Goal: Use online tool/utility: Utilize a website feature to perform a specific function

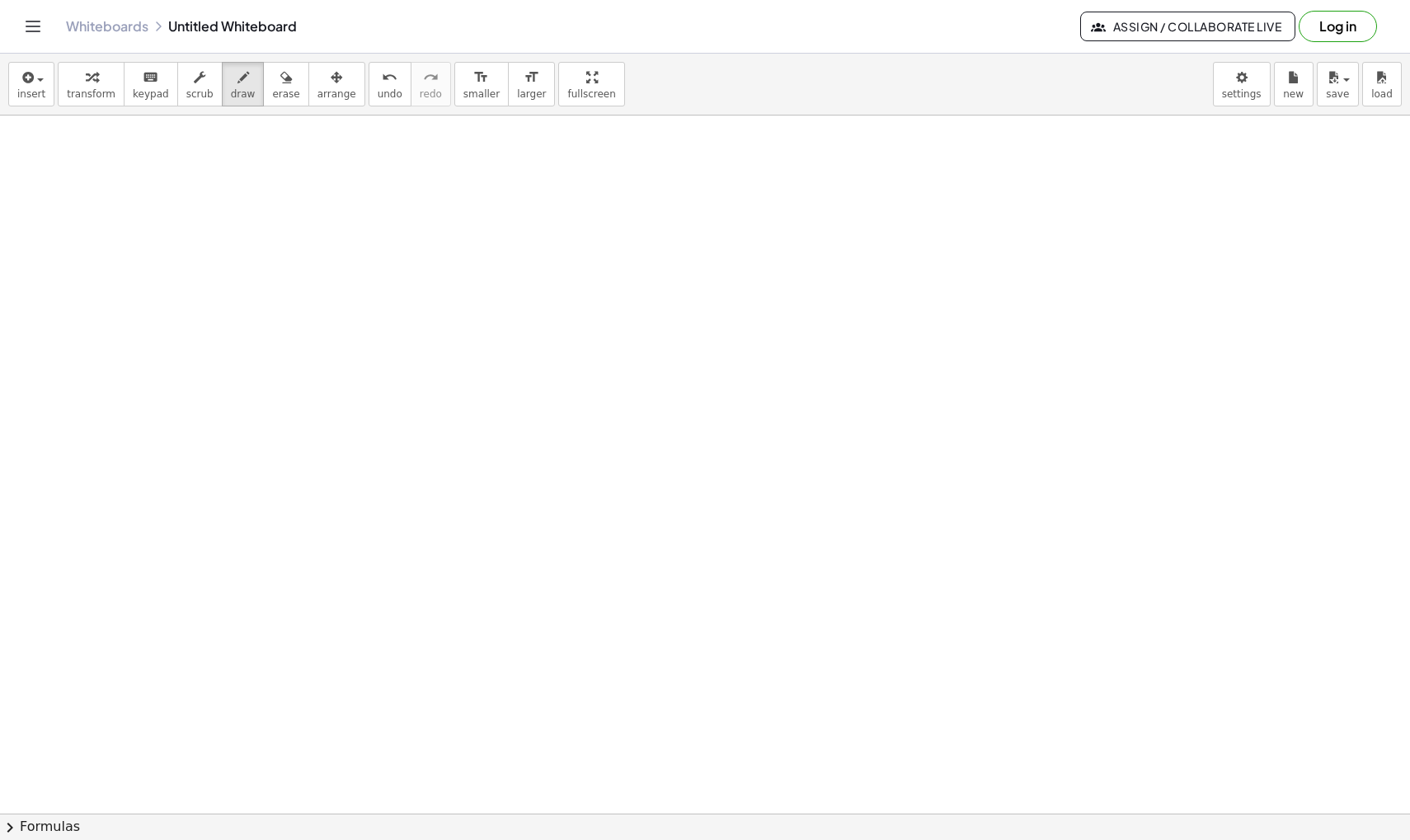
scroll to position [8071, 0]
drag, startPoint x: 206, startPoint y: 271, endPoint x: 207, endPoint y: 292, distance: 21.0
drag, startPoint x: 287, startPoint y: 323, endPoint x: 294, endPoint y: 347, distance: 25.0
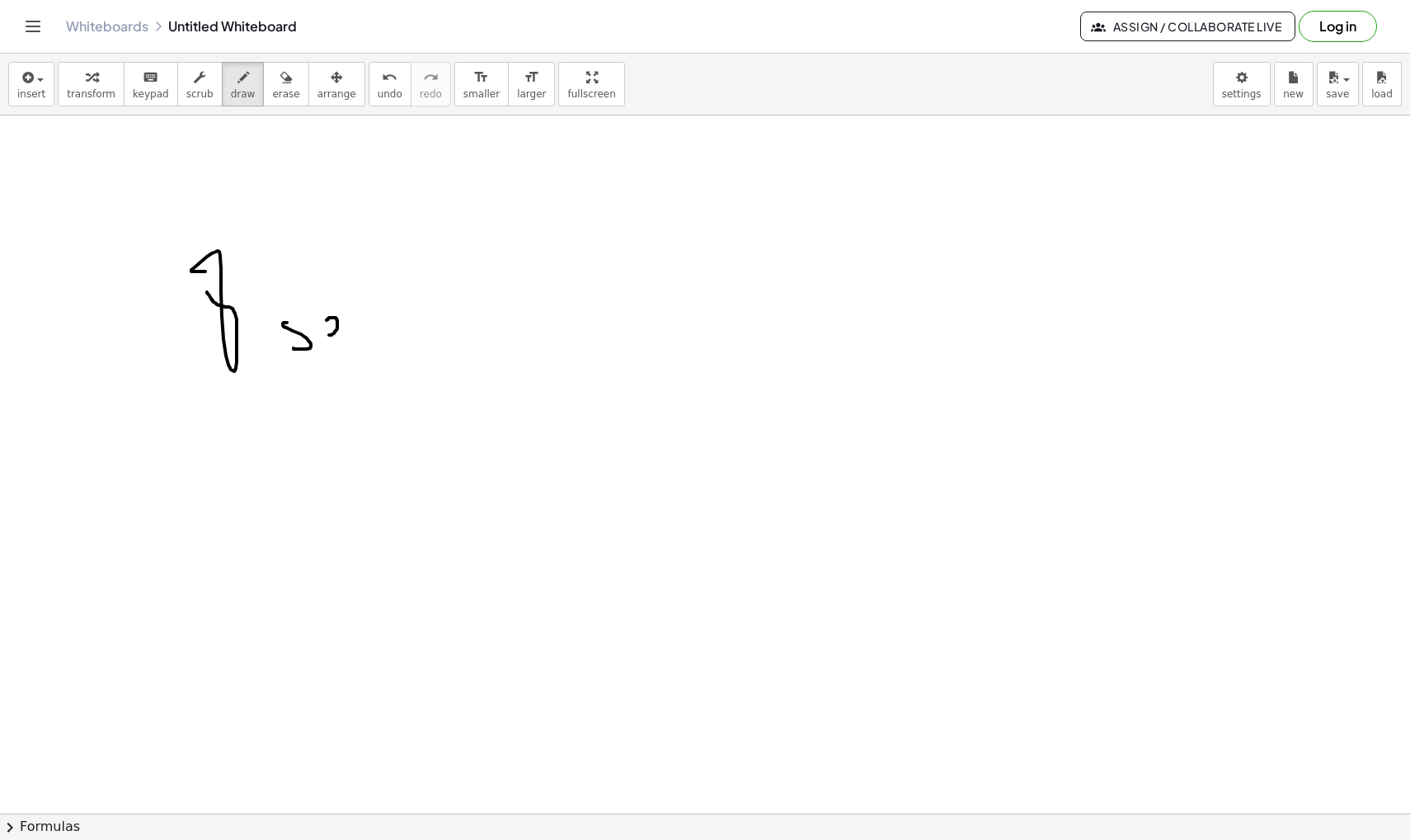
drag, startPoint x: 329, startPoint y: 334, endPoint x: 327, endPoint y: 320, distance: 14.1
click at [272, 90] on span "erase" at bounding box center [285, 94] width 27 height 12
drag, startPoint x: 311, startPoint y: 308, endPoint x: 323, endPoint y: 336, distance: 30.5
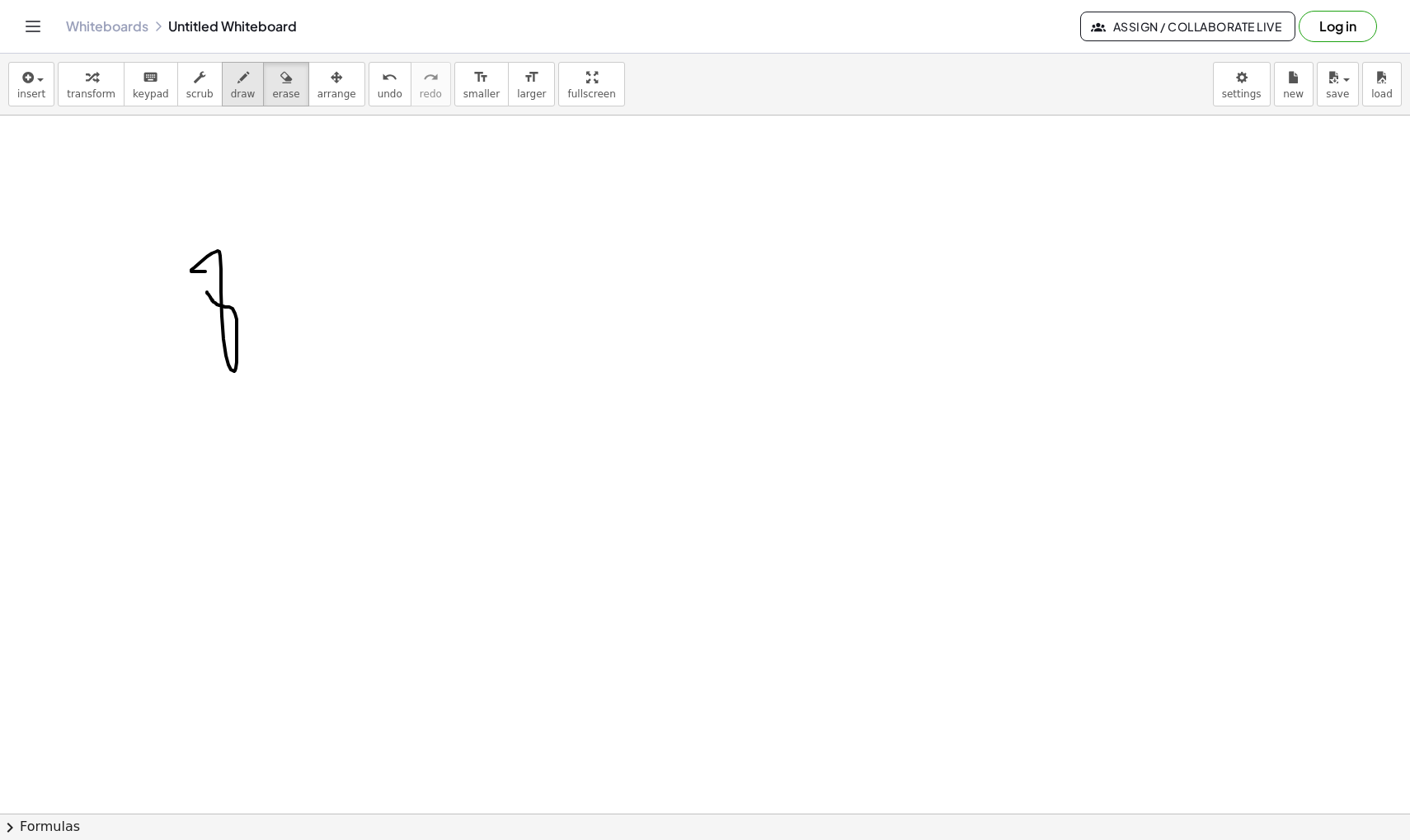
click at [239, 99] on span "draw" at bounding box center [243, 94] width 25 height 12
drag, startPoint x: 293, startPoint y: 345, endPoint x: 319, endPoint y: 227, distance: 120.8
drag, startPoint x: 285, startPoint y: 309, endPoint x: 303, endPoint y: 309, distance: 18.0
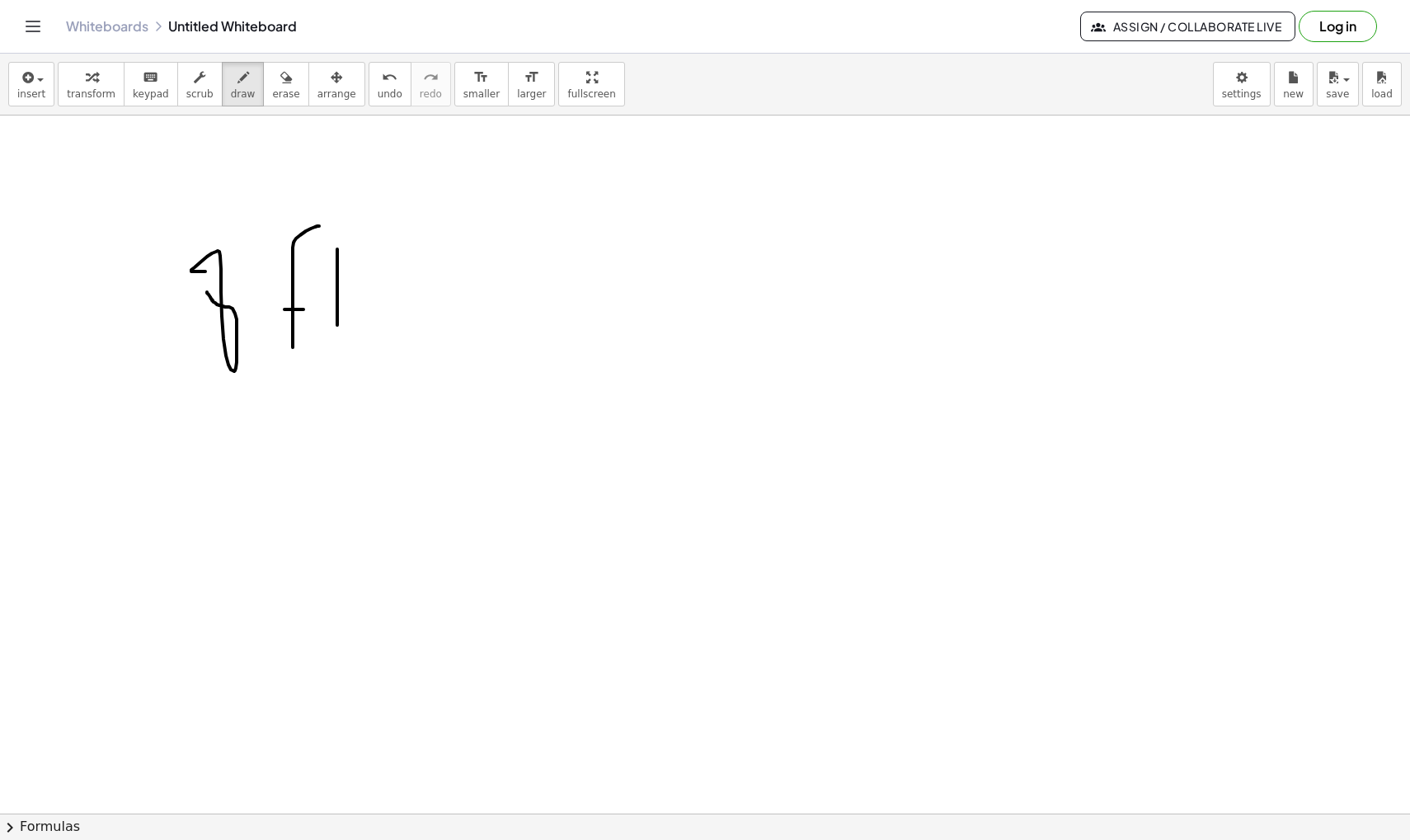
drag, startPoint x: 337, startPoint y: 249, endPoint x: 337, endPoint y: 329, distance: 80.0
drag, startPoint x: 329, startPoint y: 277, endPoint x: 351, endPoint y: 277, distance: 22.0
drag, startPoint x: 399, startPoint y: 224, endPoint x: 421, endPoint y: 245, distance: 30.4
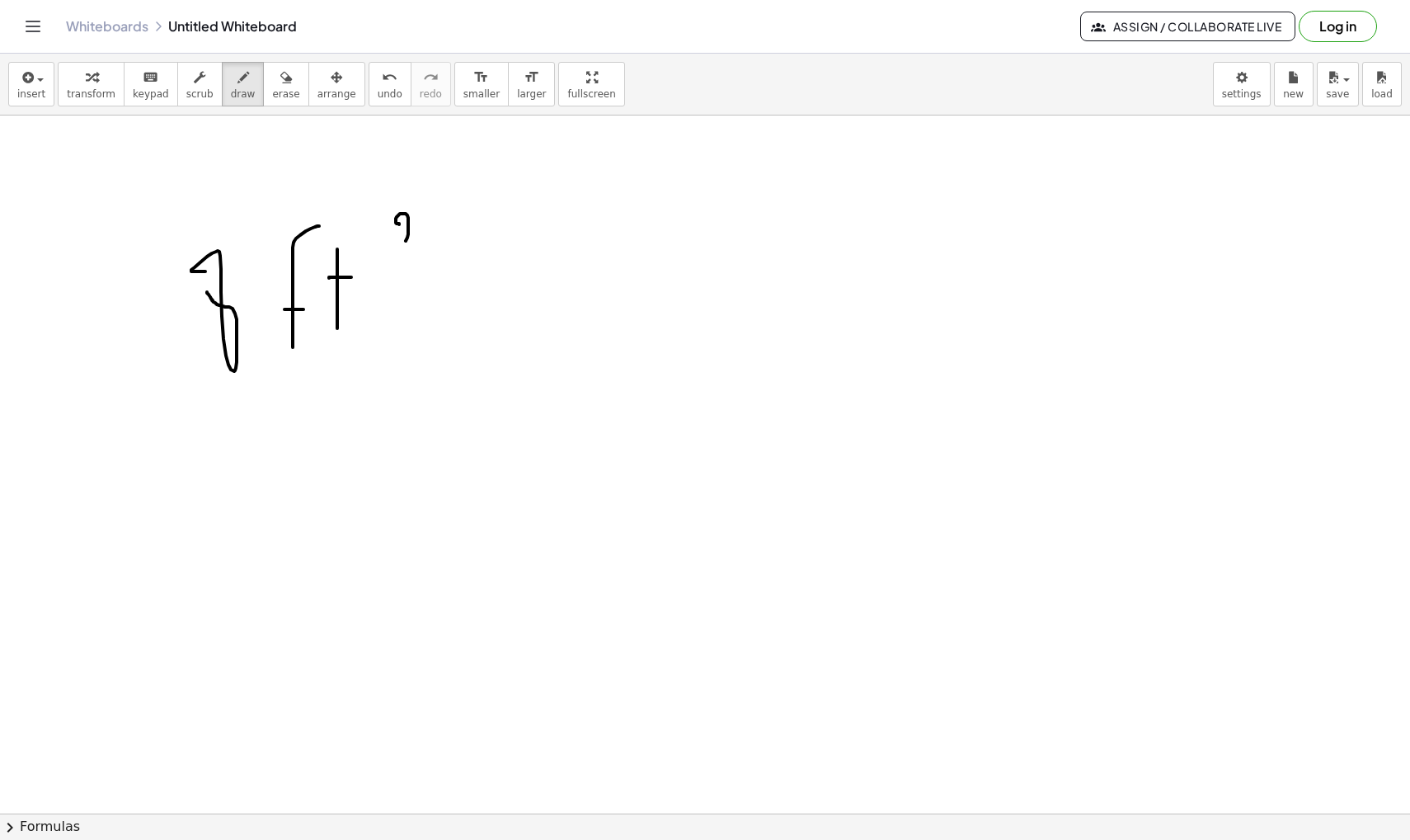
drag, startPoint x: 453, startPoint y: 319, endPoint x: 673, endPoint y: 319, distance: 220.0
drag, startPoint x: 683, startPoint y: 303, endPoint x: 709, endPoint y: 338, distance: 43.6
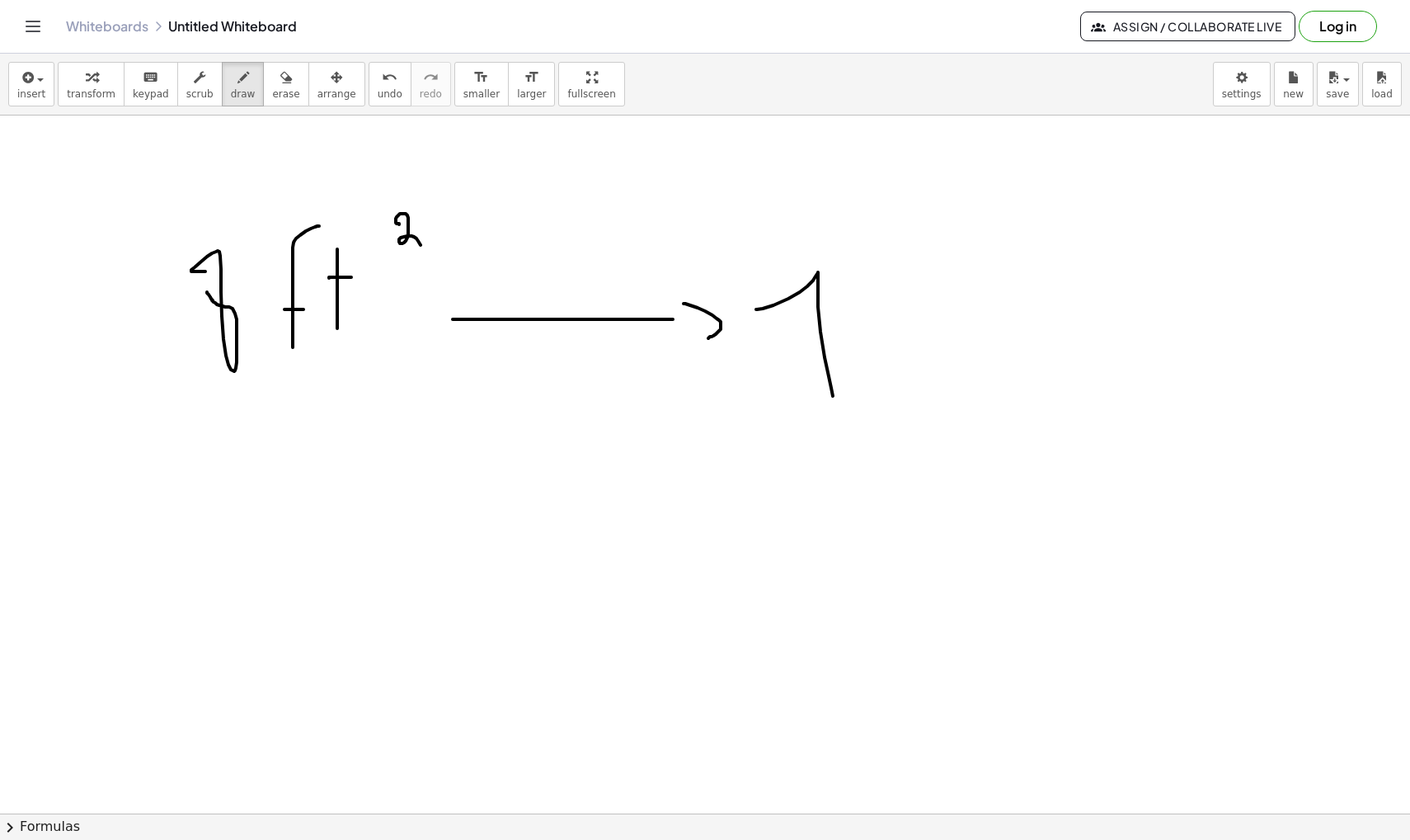
drag, startPoint x: 756, startPoint y: 309, endPoint x: 835, endPoint y: 401, distance: 121.3
drag, startPoint x: 870, startPoint y: 354, endPoint x: 865, endPoint y: 340, distance: 14.9
drag, startPoint x: 161, startPoint y: 487, endPoint x: 163, endPoint y: 566, distance: 79.0
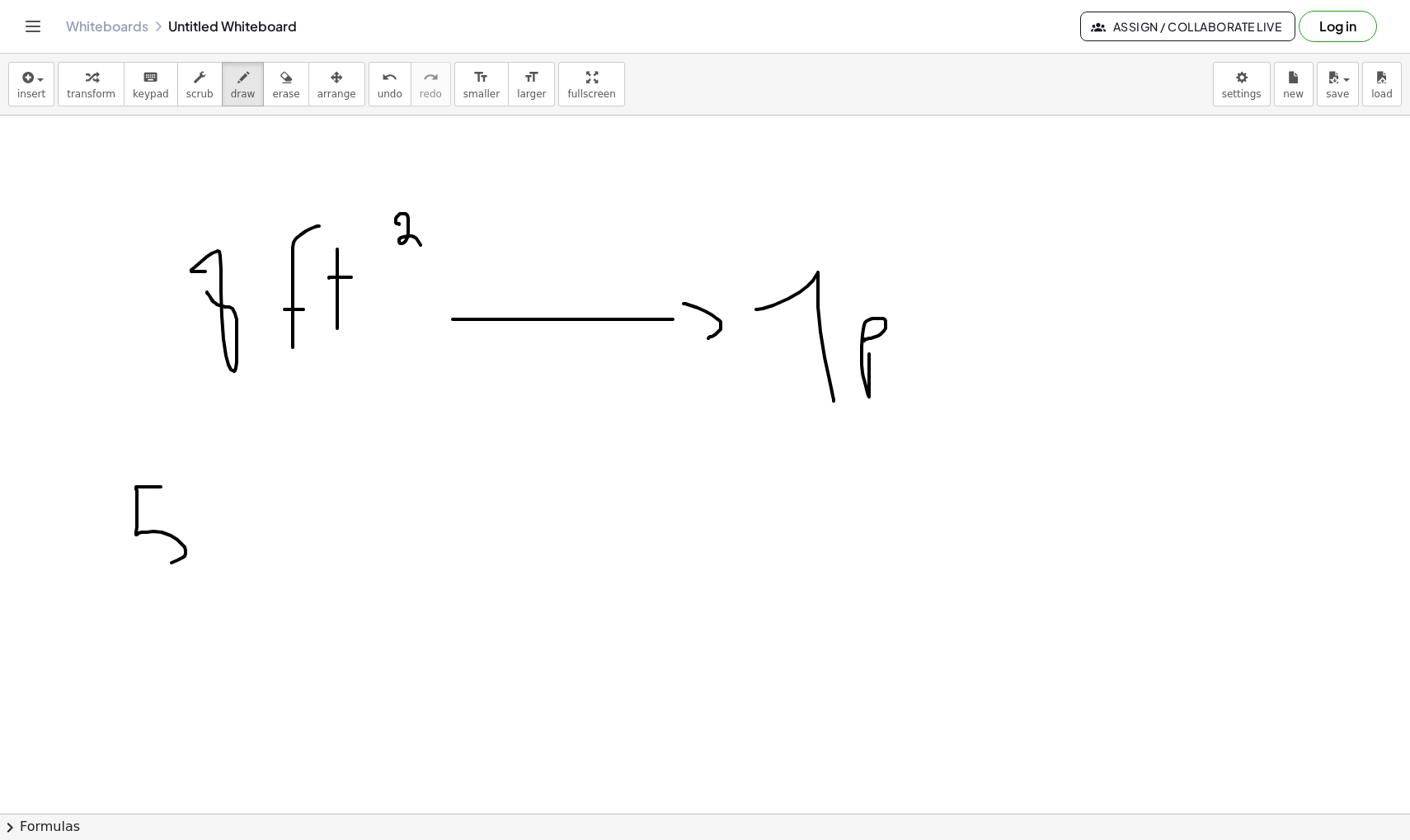
drag, startPoint x: 234, startPoint y: 507, endPoint x: 255, endPoint y: 533, distance: 33.4
drag, startPoint x: 254, startPoint y: 527, endPoint x: 254, endPoint y: 540, distance: 13.0
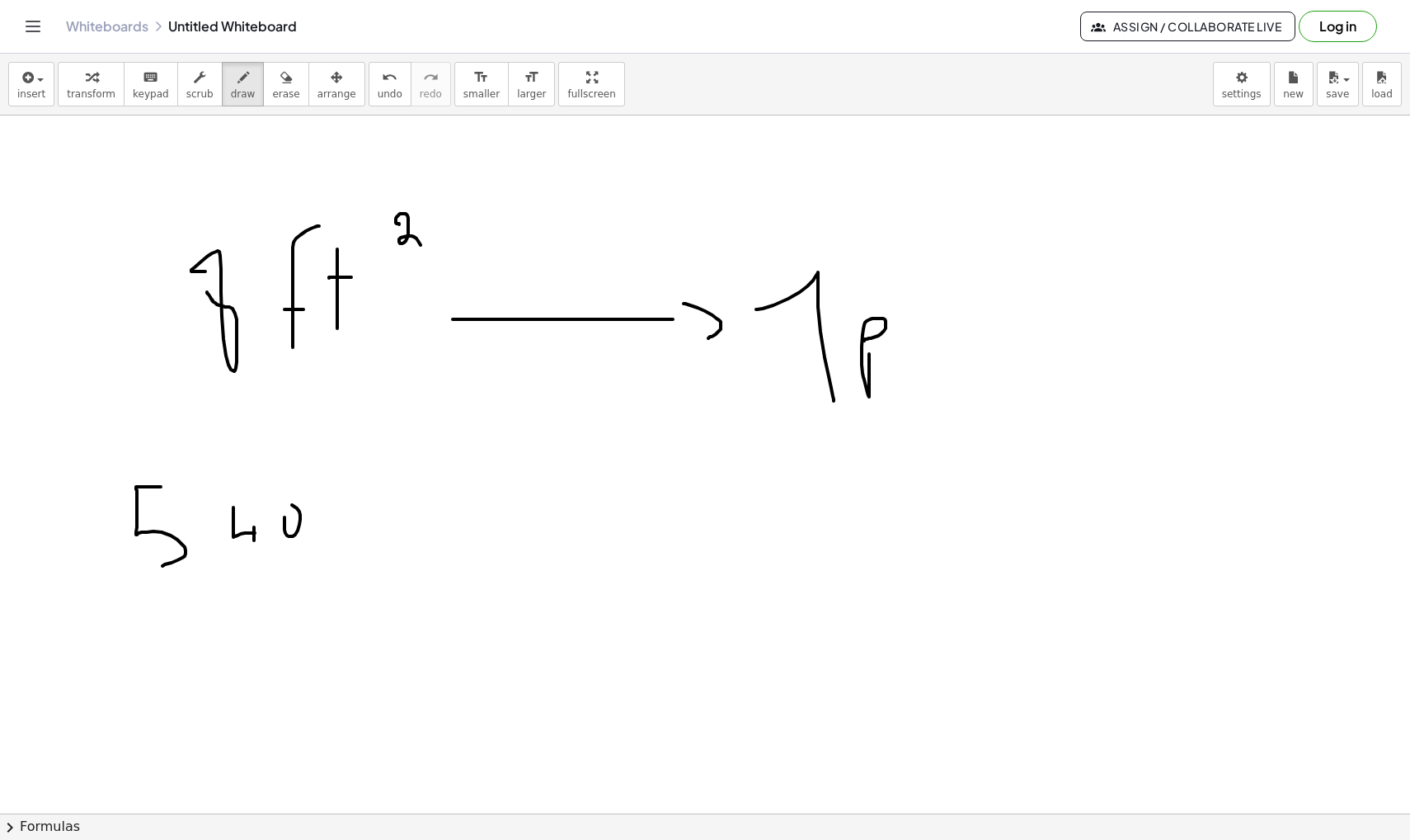
drag, startPoint x: 285, startPoint y: 519, endPoint x: 282, endPoint y: 506, distance: 13.3
drag, startPoint x: 391, startPoint y: 505, endPoint x: 405, endPoint y: 476, distance: 32.2
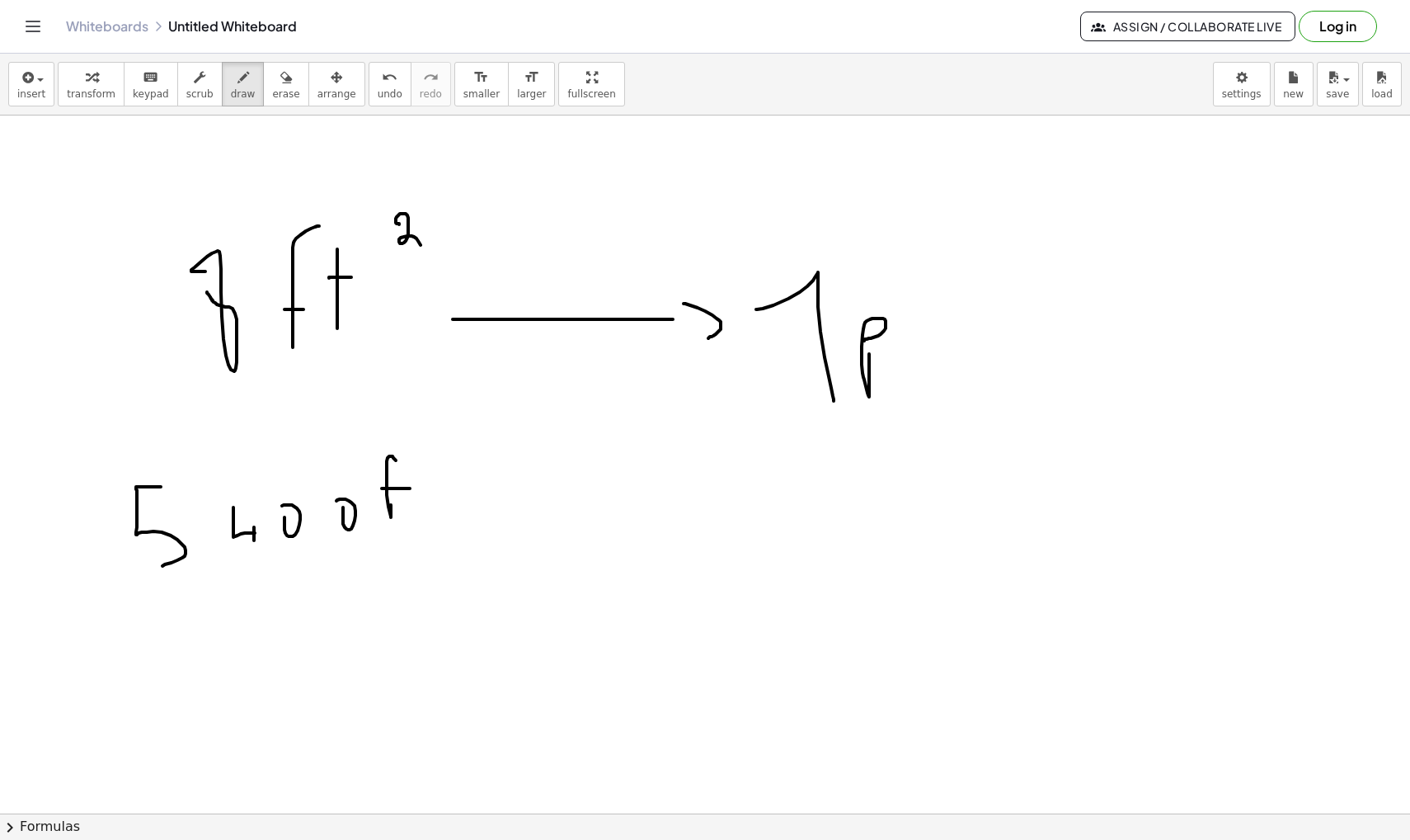
drag, startPoint x: 382, startPoint y: 489, endPoint x: 411, endPoint y: 489, distance: 29.0
drag, startPoint x: 416, startPoint y: 470, endPoint x: 416, endPoint y: 500, distance: 30.0
drag, startPoint x: 412, startPoint y: 482, endPoint x: 429, endPoint y: 483, distance: 17.0
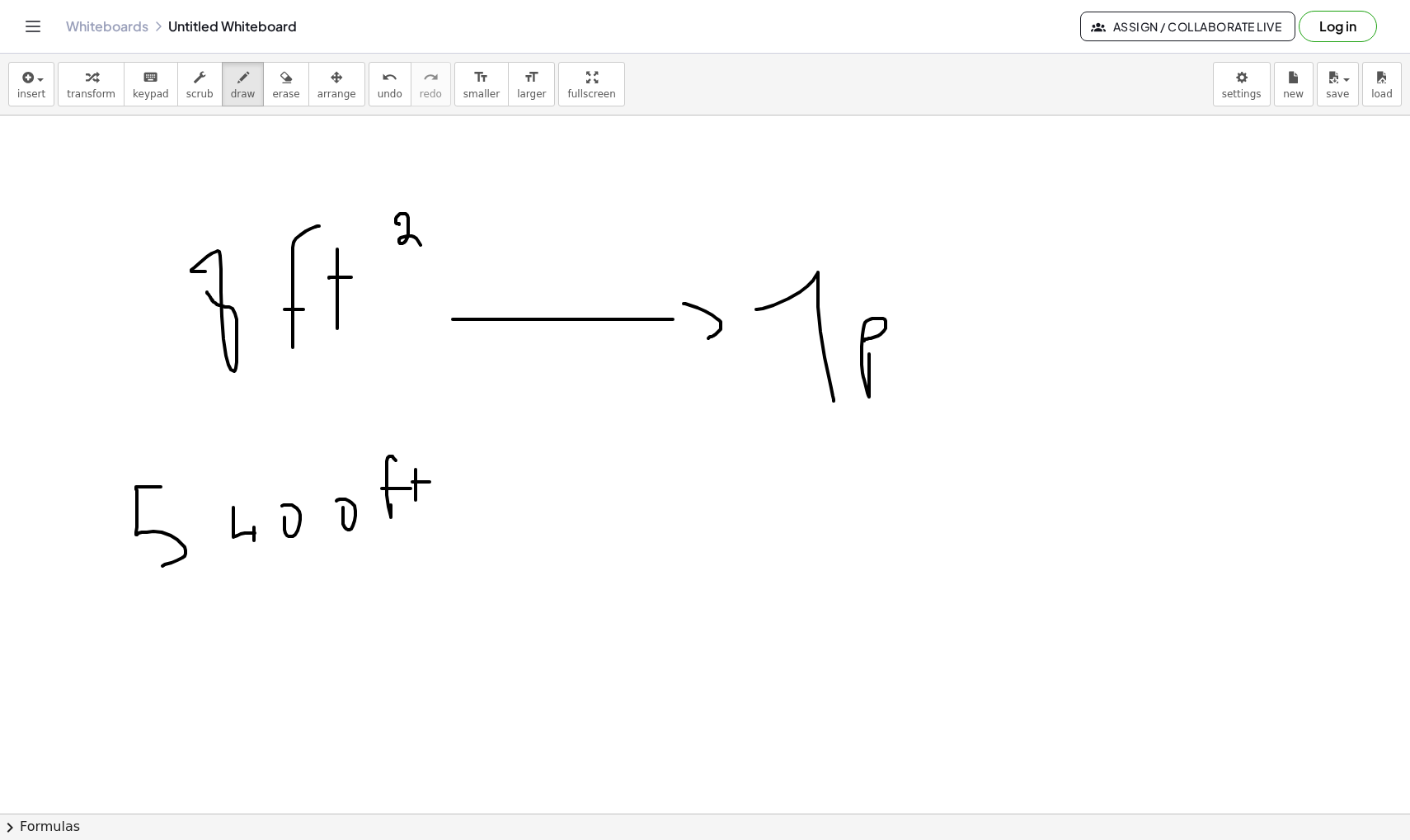
drag, startPoint x: 445, startPoint y: 457, endPoint x: 468, endPoint y: 473, distance: 28.0
drag, startPoint x: 568, startPoint y: 474, endPoint x: 650, endPoint y: 474, distance: 82.0
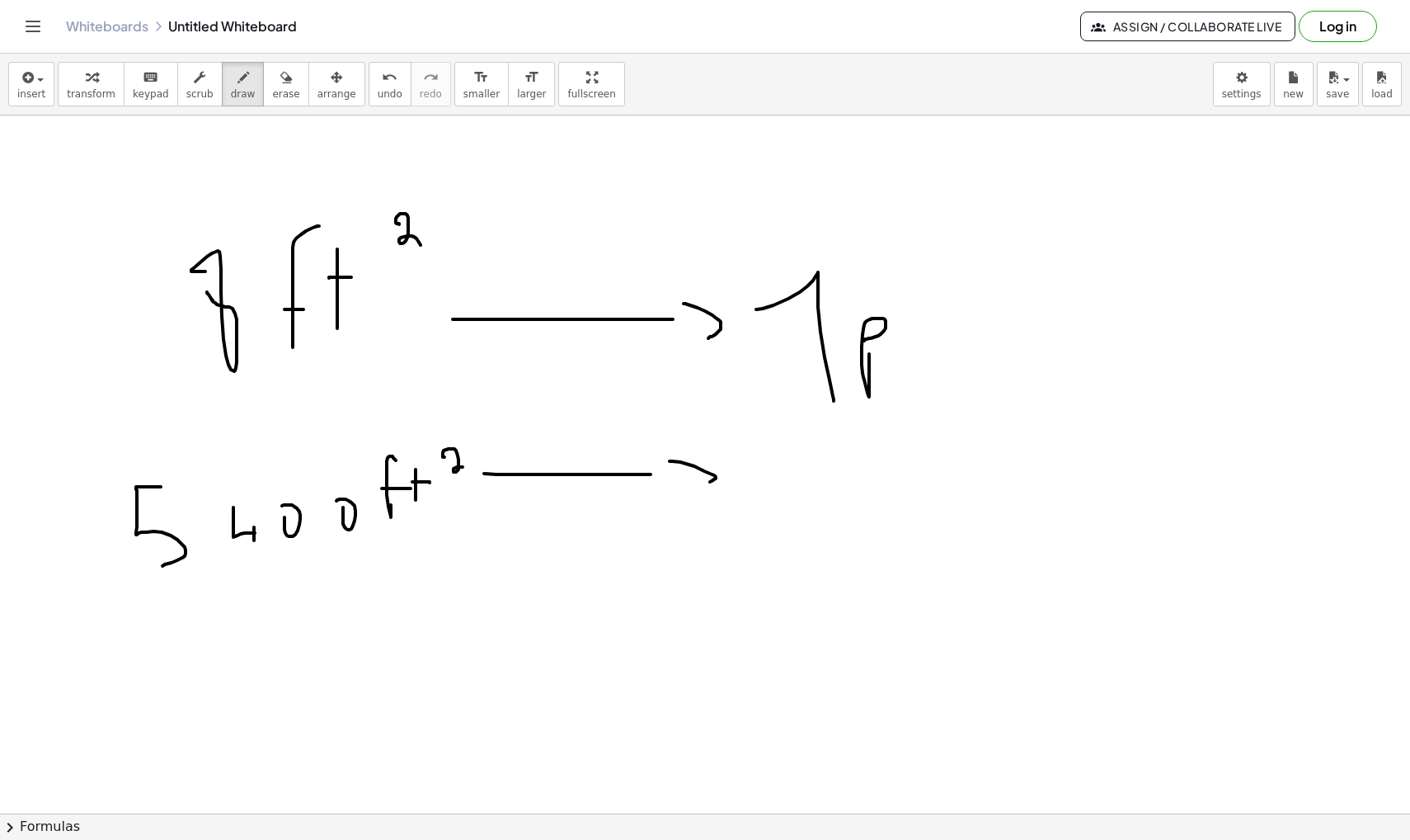
drag, startPoint x: 670, startPoint y: 461, endPoint x: 705, endPoint y: 485, distance: 42.4
drag, startPoint x: 756, startPoint y: 449, endPoint x: 786, endPoint y: 493, distance: 53.3
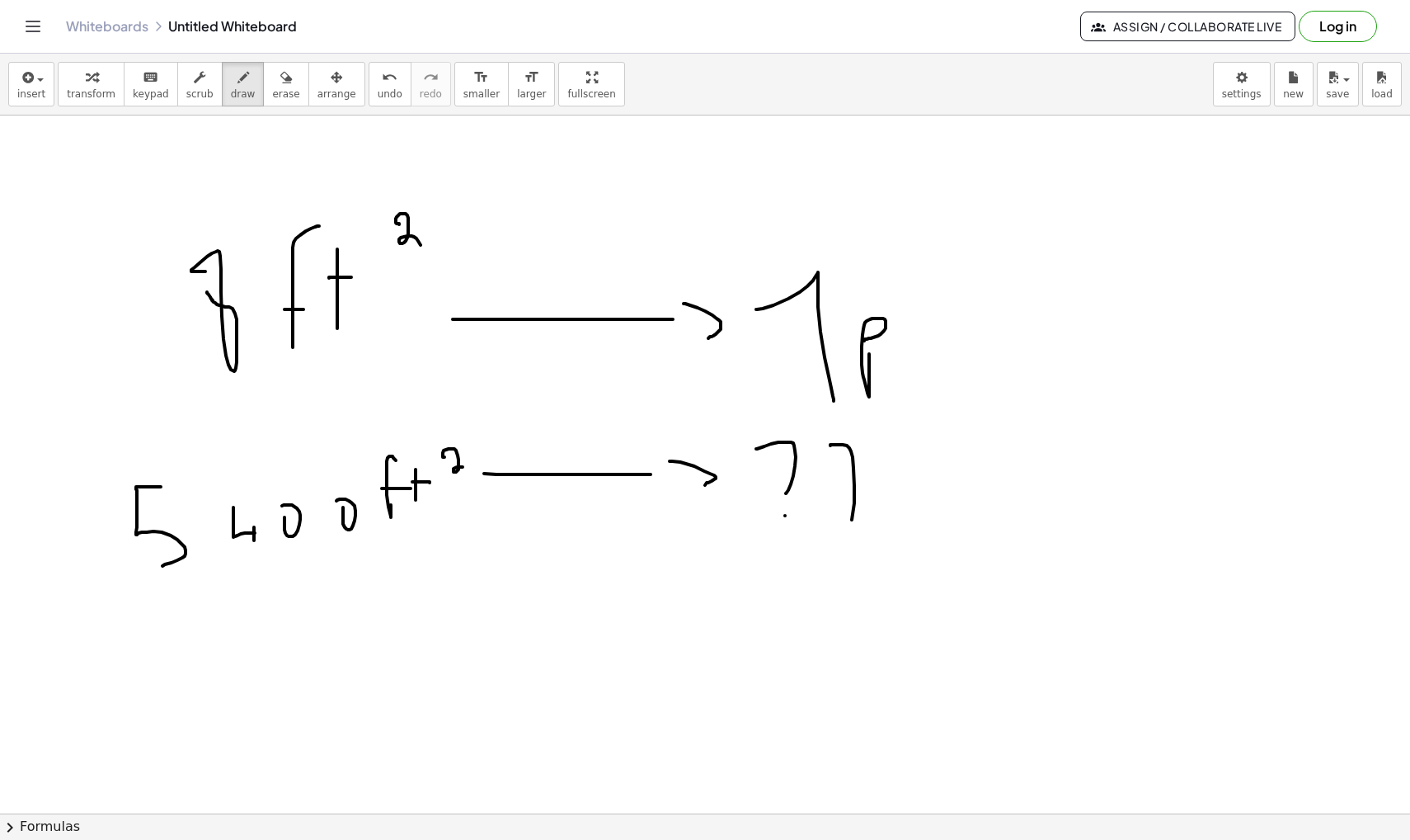
drag, startPoint x: 831, startPoint y: 445, endPoint x: 842, endPoint y: 550, distance: 105.6
drag, startPoint x: 801, startPoint y: 588, endPoint x: 821, endPoint y: 611, distance: 30.5
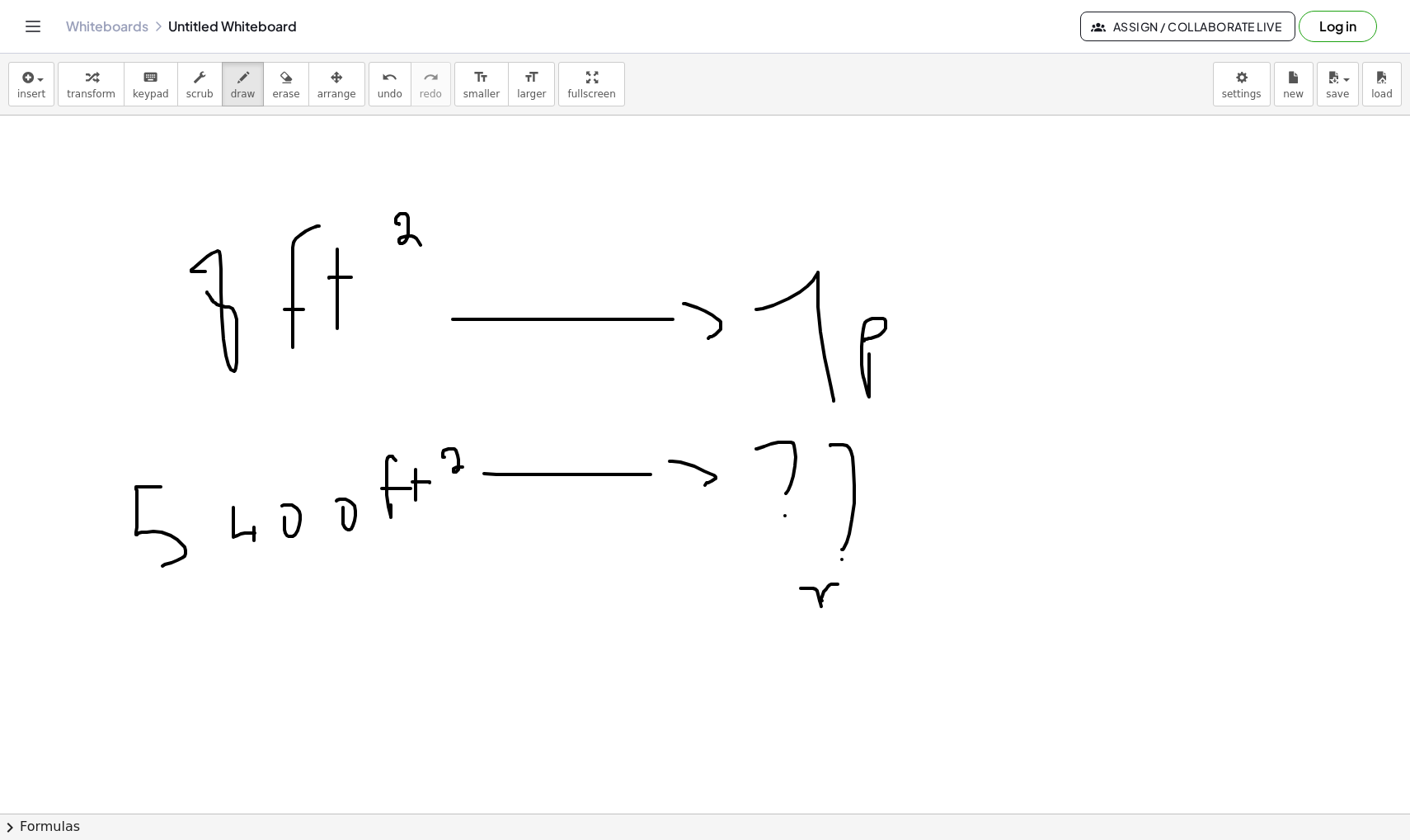
drag, startPoint x: 838, startPoint y: 584, endPoint x: 827, endPoint y: 605, distance: 23.7
drag, startPoint x: 863, startPoint y: 575, endPoint x: 812, endPoint y: 535, distance: 64.8
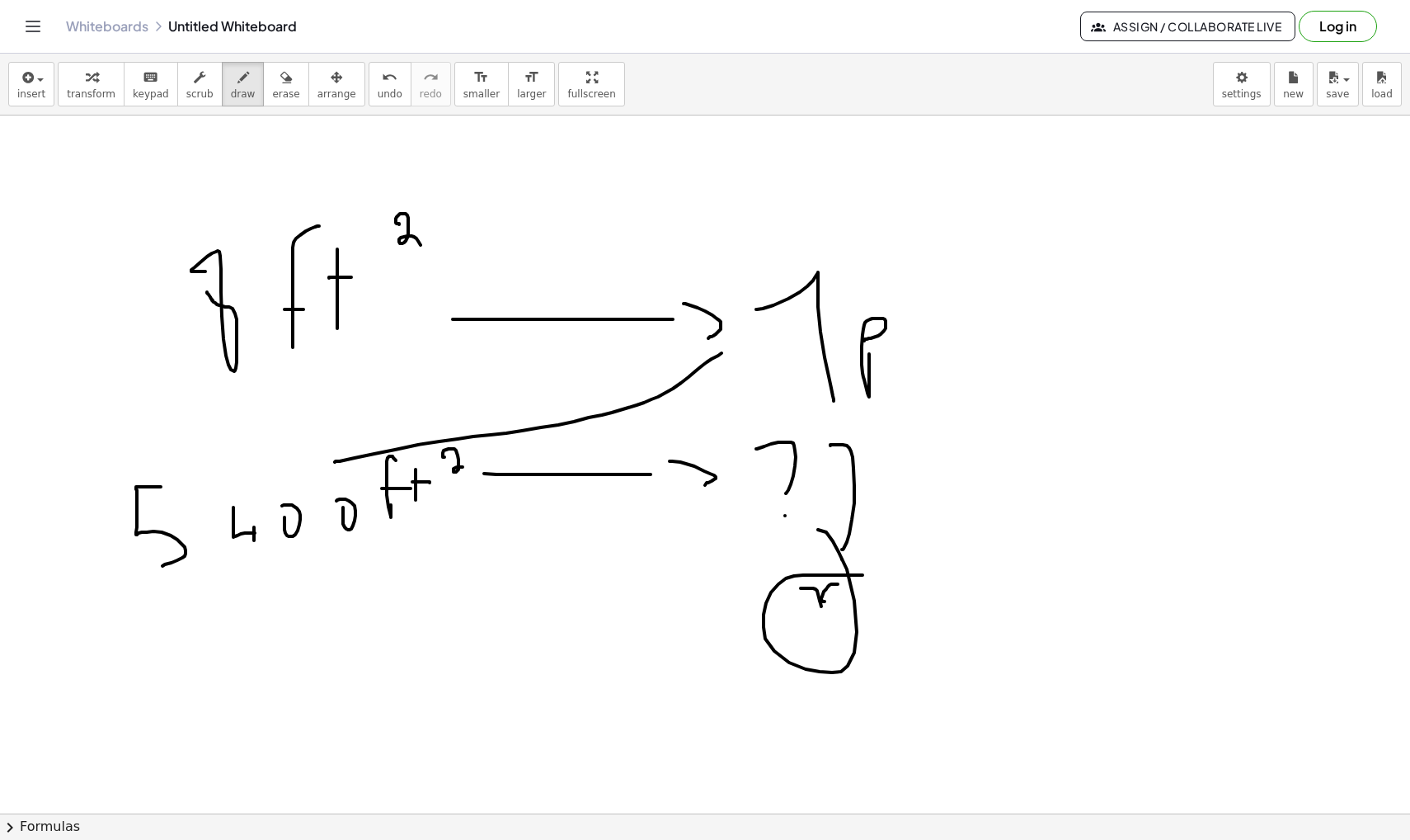
drag, startPoint x: 335, startPoint y: 461, endPoint x: 730, endPoint y: 347, distance: 411.1
drag
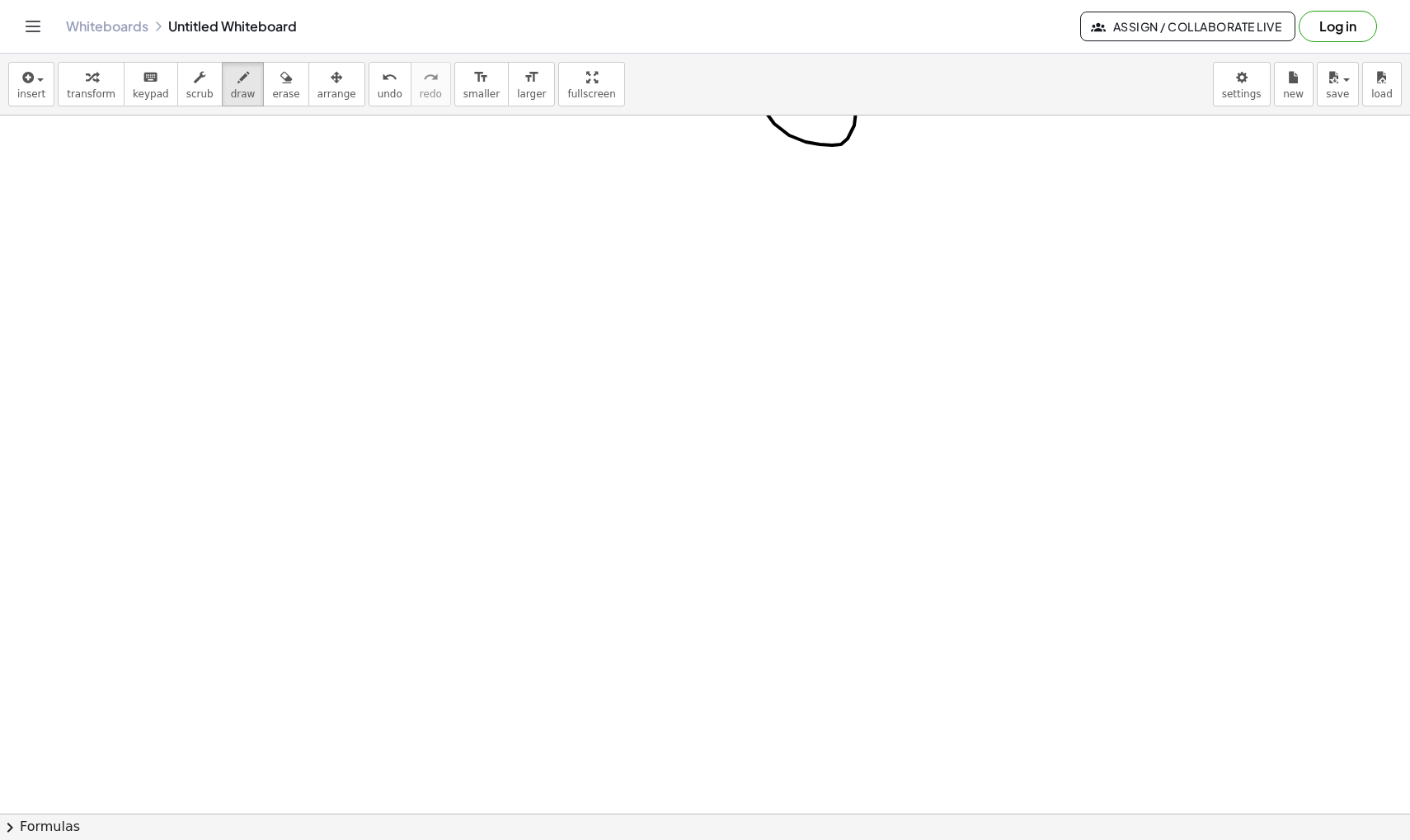
scroll to position [8647, 0]
drag, startPoint x: 539, startPoint y: 325, endPoint x: 478, endPoint y: 382, distance: 83.5
drag, startPoint x: 536, startPoint y: 372, endPoint x: 571, endPoint y: 370, distance: 35.1
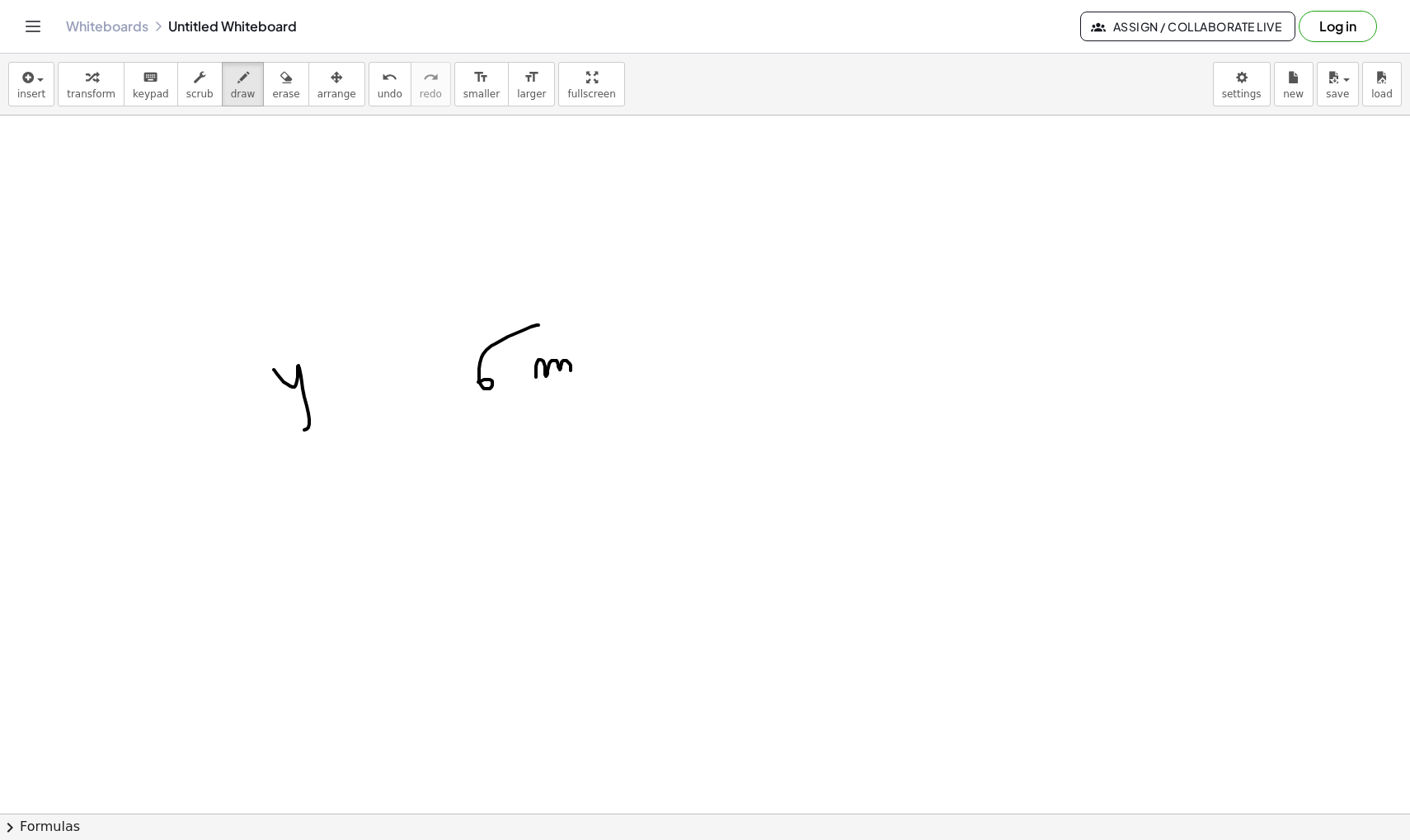
drag, startPoint x: 274, startPoint y: 369, endPoint x: 328, endPoint y: 403, distance: 63.8
drag, startPoint x: 349, startPoint y: 371, endPoint x: 373, endPoint y: 371, distance: 24.0
drag, startPoint x: 359, startPoint y: 381, endPoint x: 399, endPoint y: 381, distance: 40.0
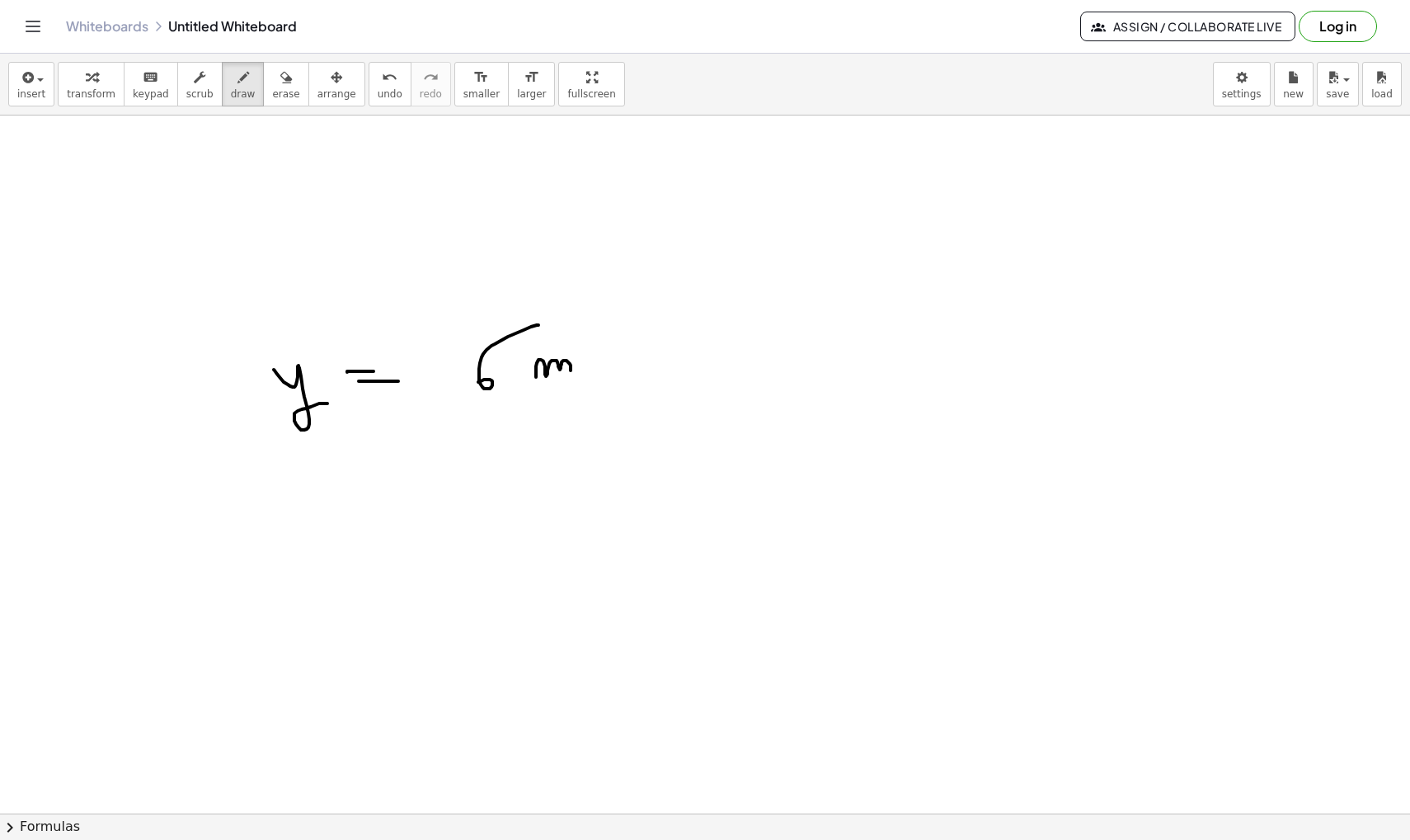
drag, startPoint x: 561, startPoint y: 385, endPoint x: 561, endPoint y: 417, distance: 32.0
drag, startPoint x: 556, startPoint y: 429, endPoint x: 594, endPoint y: 435, distance: 38.5
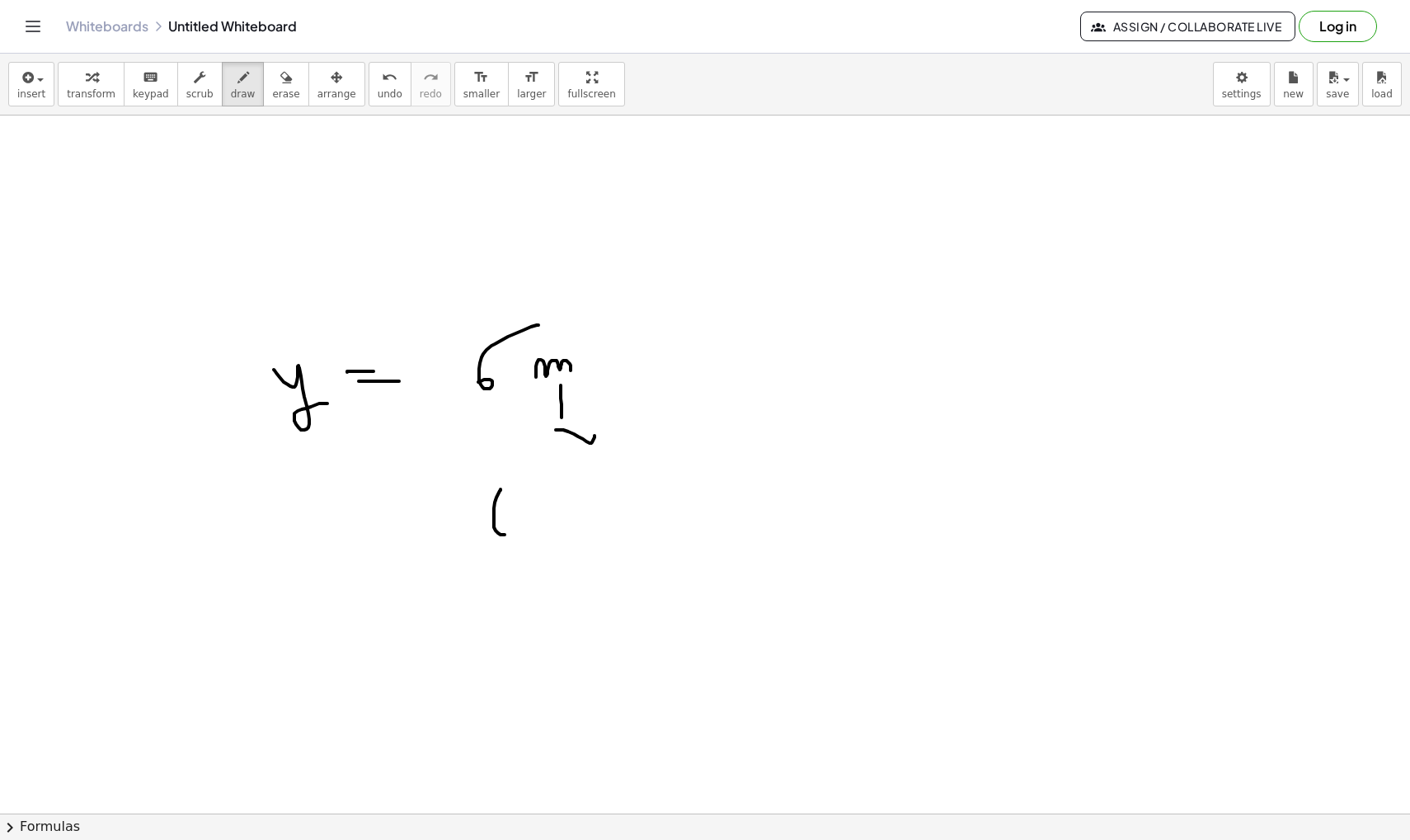
drag, startPoint x: 500, startPoint y: 489, endPoint x: 499, endPoint y: 523, distance: 34.0
drag, startPoint x: 519, startPoint y: 523, endPoint x: 528, endPoint y: 526, distance: 9.5
drag, startPoint x: 528, startPoint y: 514, endPoint x: 520, endPoint y: 535, distance: 22.5
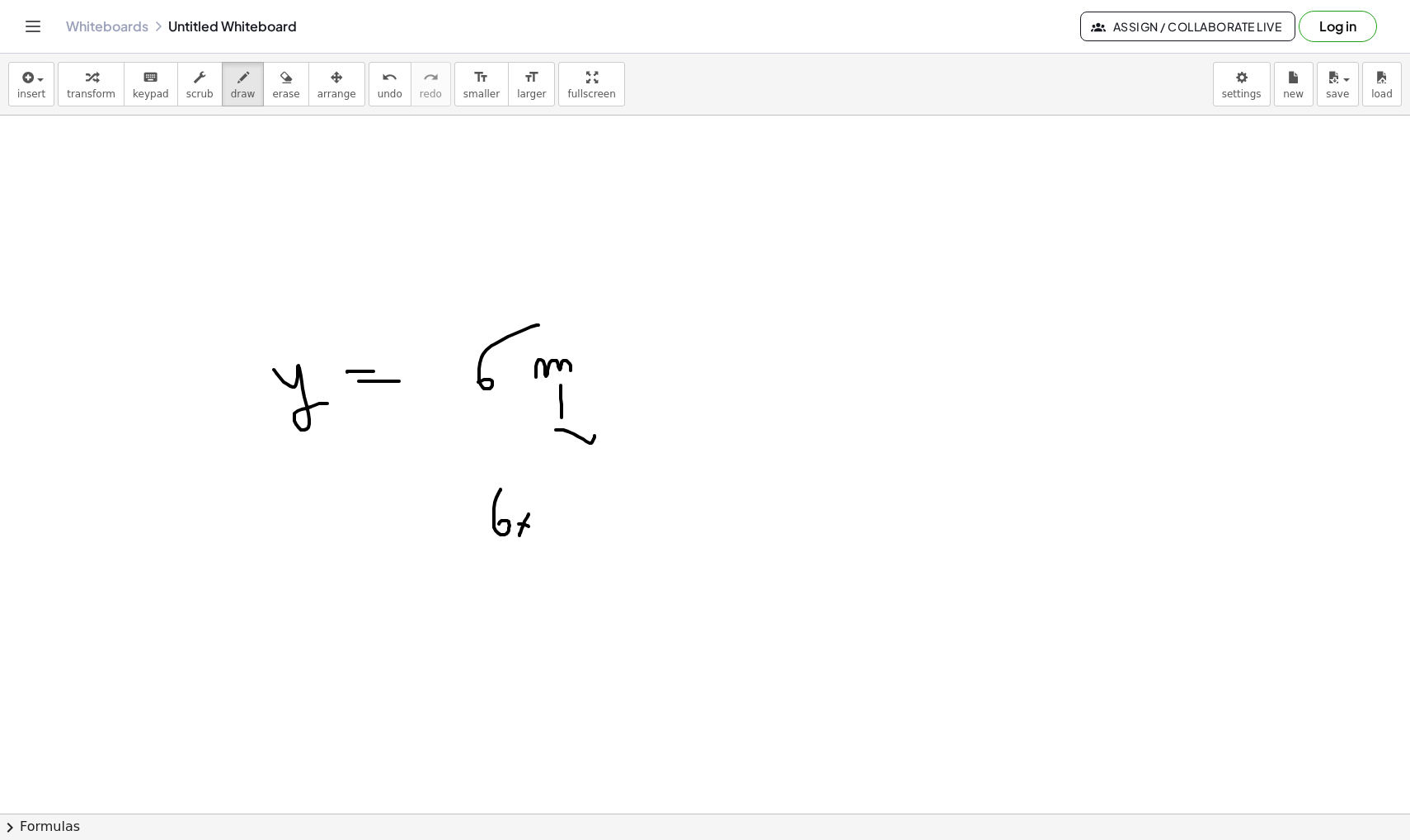
drag, startPoint x: 644, startPoint y: 468, endPoint x: 668, endPoint y: 492, distance: 33.9
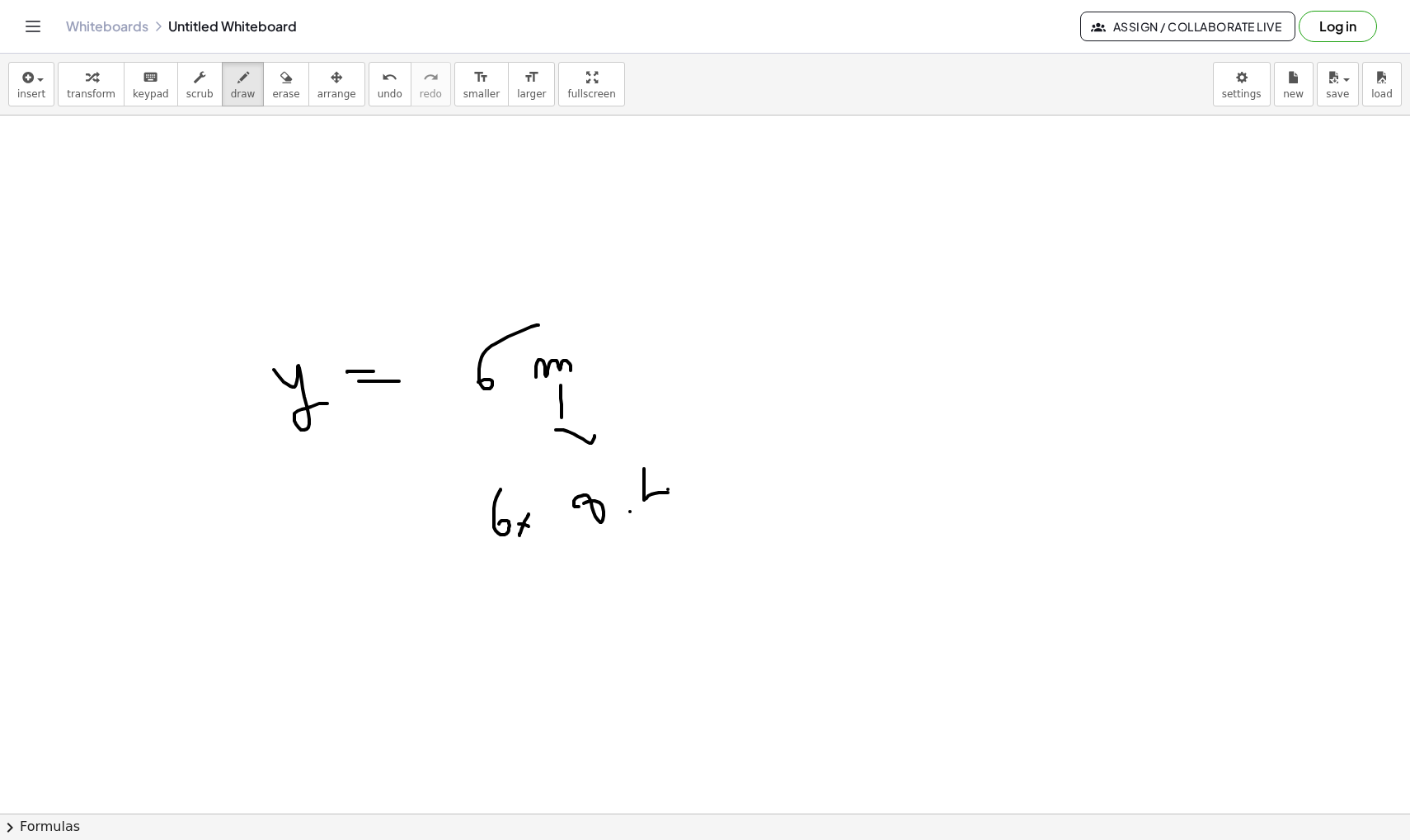
drag, startPoint x: 705, startPoint y: 487, endPoint x: 738, endPoint y: 486, distance: 33.0
drag, startPoint x: 709, startPoint y: 513, endPoint x: 749, endPoint y: 513, distance: 40.0
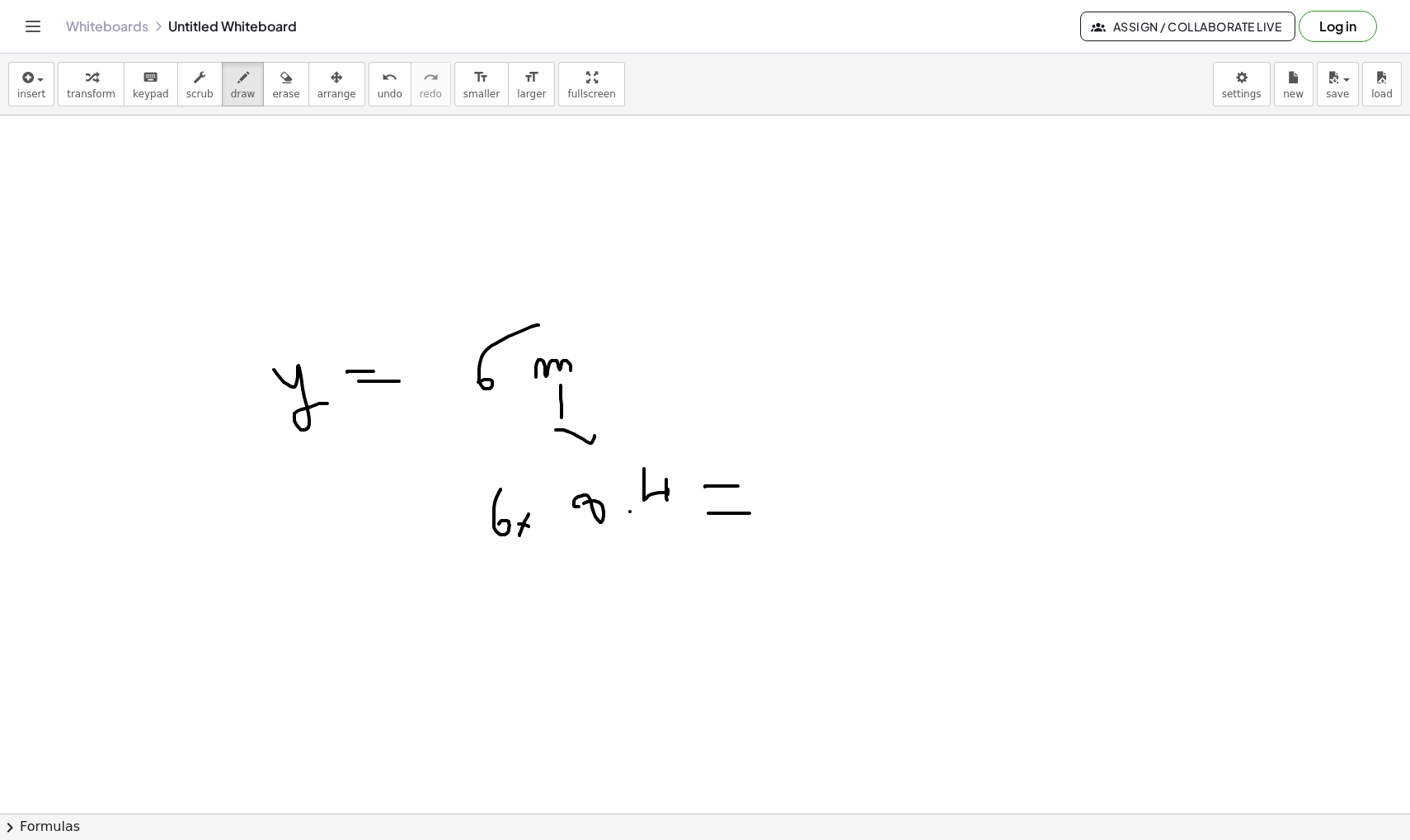
drag, startPoint x: 666, startPoint y: 479, endPoint x: 667, endPoint y: 503, distance: 24.0
drag, startPoint x: 843, startPoint y: 472, endPoint x: 831, endPoint y: 527, distance: 56.3
drag, startPoint x: 886, startPoint y: 504, endPoint x: 879, endPoint y: 483, distance: 22.1
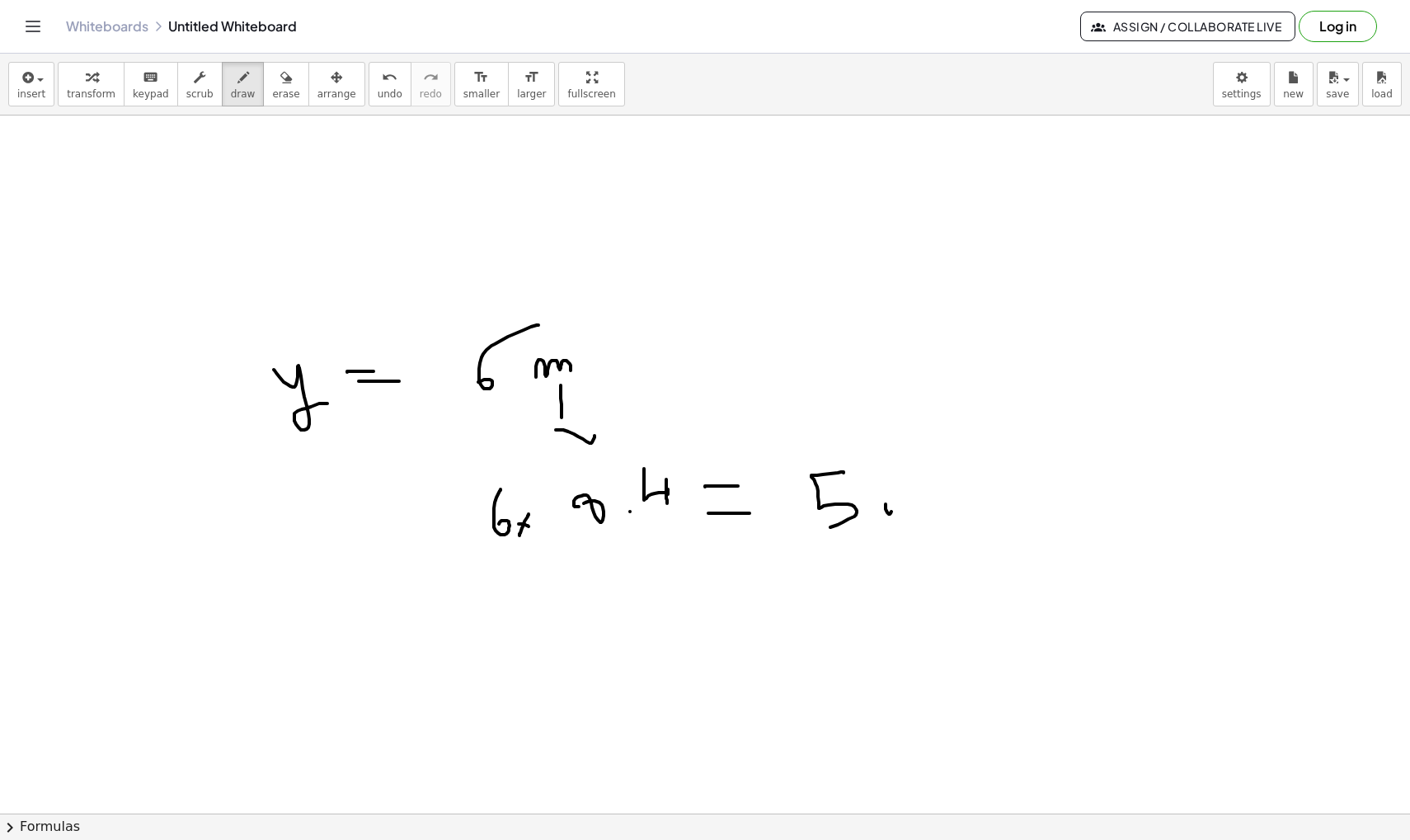
drag, startPoint x: 948, startPoint y: 460, endPoint x: 976, endPoint y: 485, distance: 37.5
drag, startPoint x: 979, startPoint y: 472, endPoint x: 979, endPoint y: 527, distance: 55.0
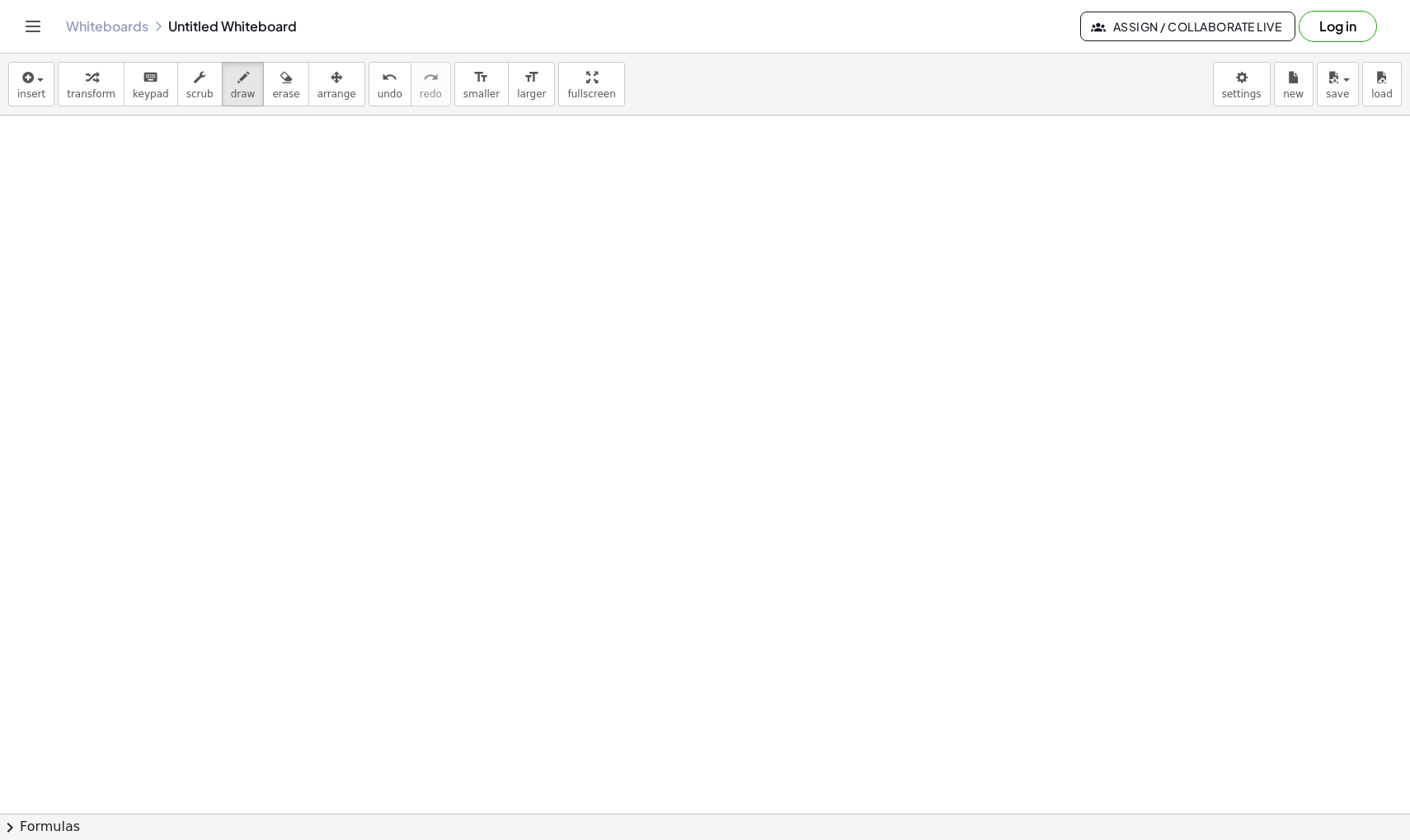
scroll to position [9315, 0]
drag, startPoint x: 184, startPoint y: 388, endPoint x: 283, endPoint y: 388, distance: 99.0
drag, startPoint x: 323, startPoint y: 389, endPoint x: 398, endPoint y: 389, distance: 75.0
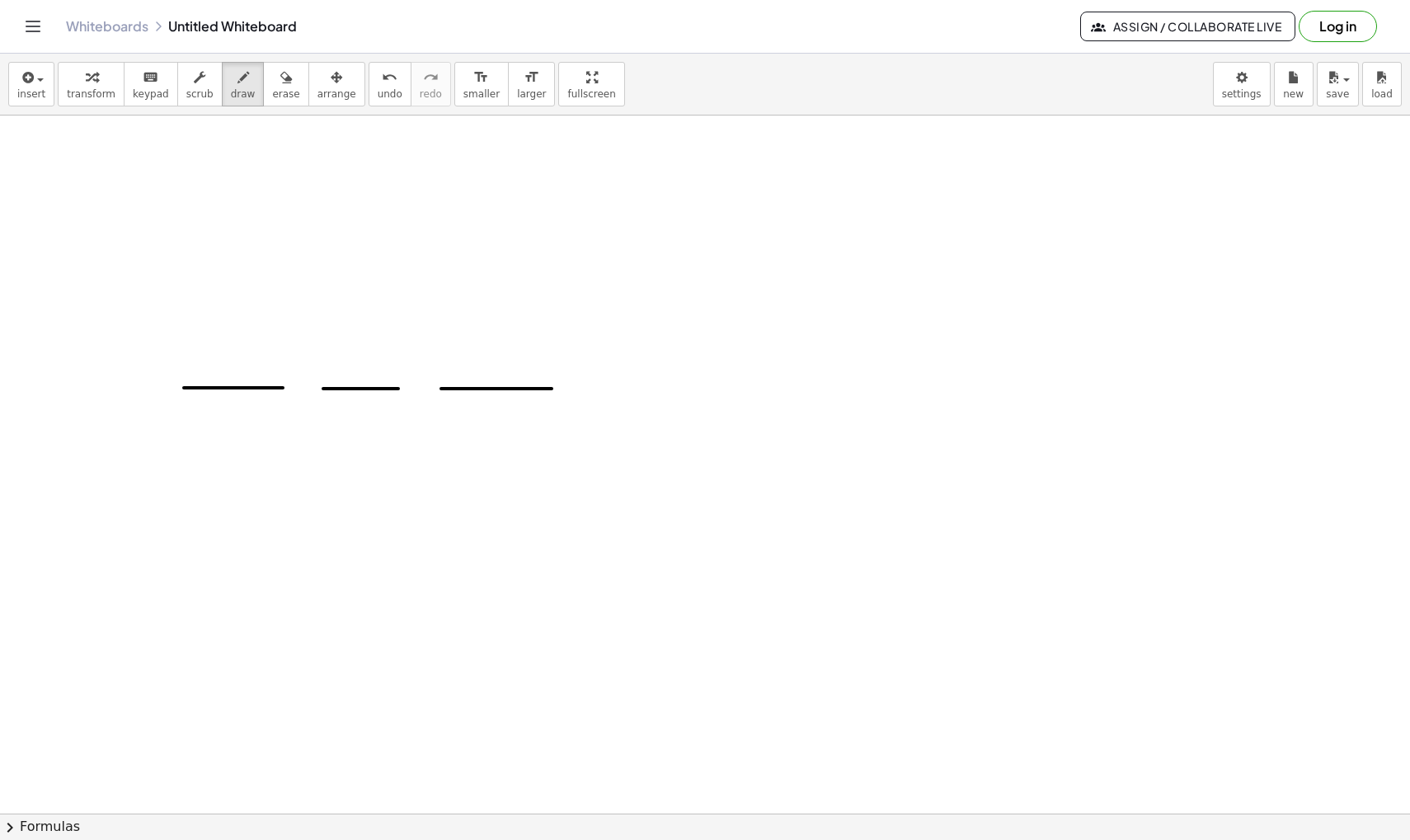
drag, startPoint x: 441, startPoint y: 389, endPoint x: 553, endPoint y: 390, distance: 112.0
drag, startPoint x: 596, startPoint y: 390, endPoint x: 677, endPoint y: 390, distance: 81.0
drag, startPoint x: 738, startPoint y: 390, endPoint x: 800, endPoint y: 390, distance: 62.0
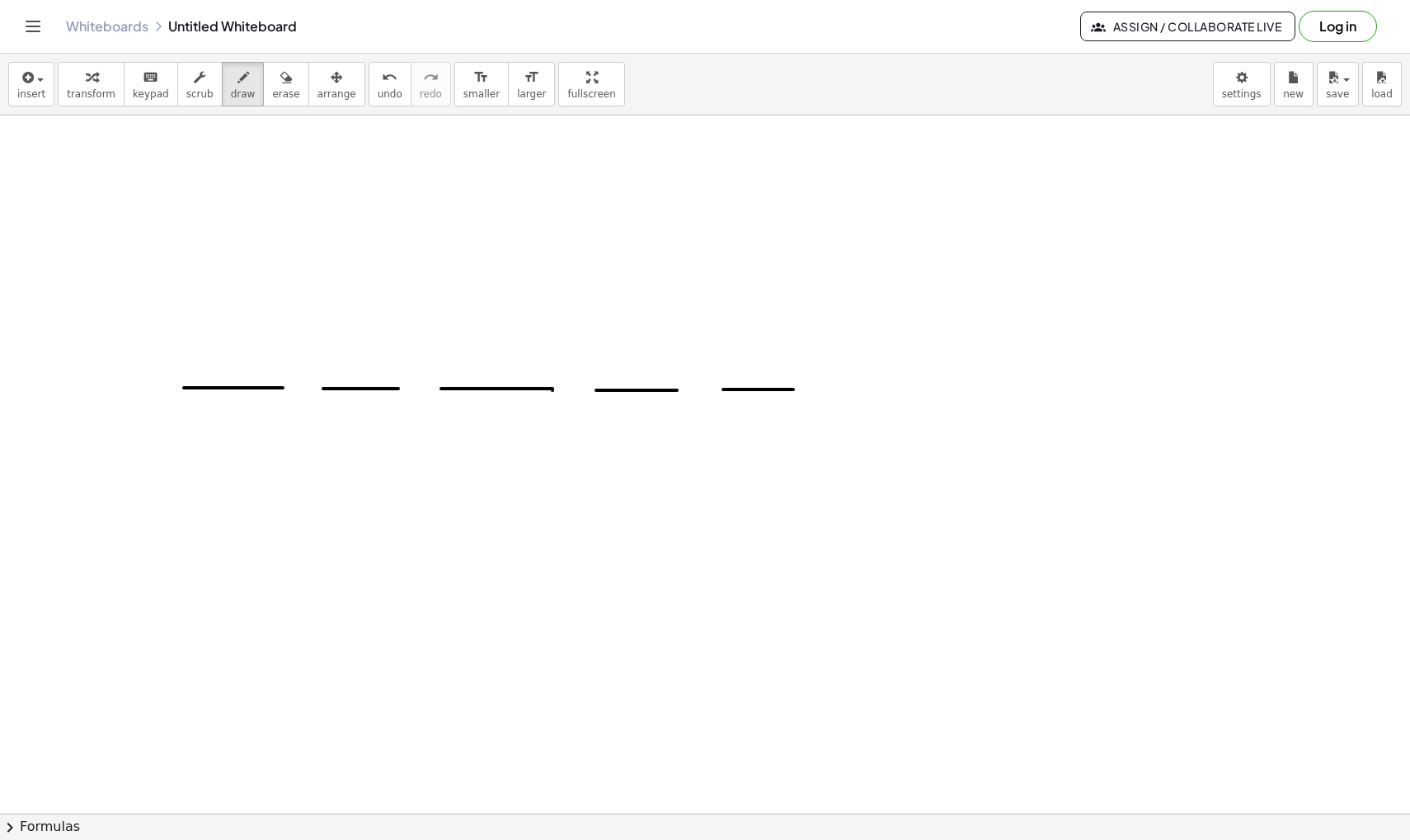
drag, startPoint x: 199, startPoint y: 335, endPoint x: 245, endPoint y: 354, distance: 49.8
drag, startPoint x: 340, startPoint y: 310, endPoint x: 376, endPoint y: 337, distance: 45.0
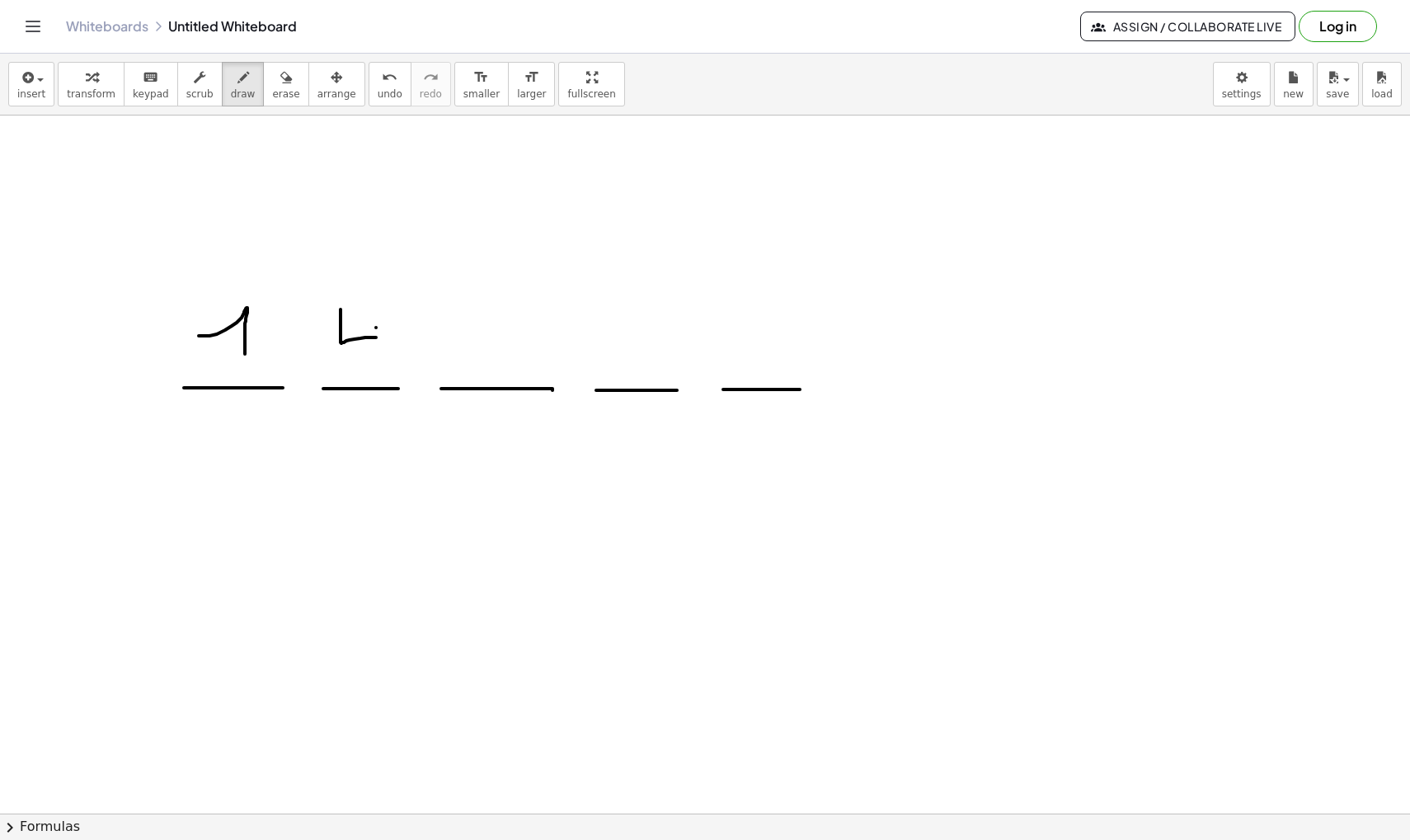
drag, startPoint x: 376, startPoint y: 328, endPoint x: 376, endPoint y: 364, distance: 36.0
drag, startPoint x: 480, startPoint y: 293, endPoint x: 515, endPoint y: 350, distance: 66.9
drag, startPoint x: 515, startPoint y: 327, endPoint x: 526, endPoint y: 327, distance: 11.0
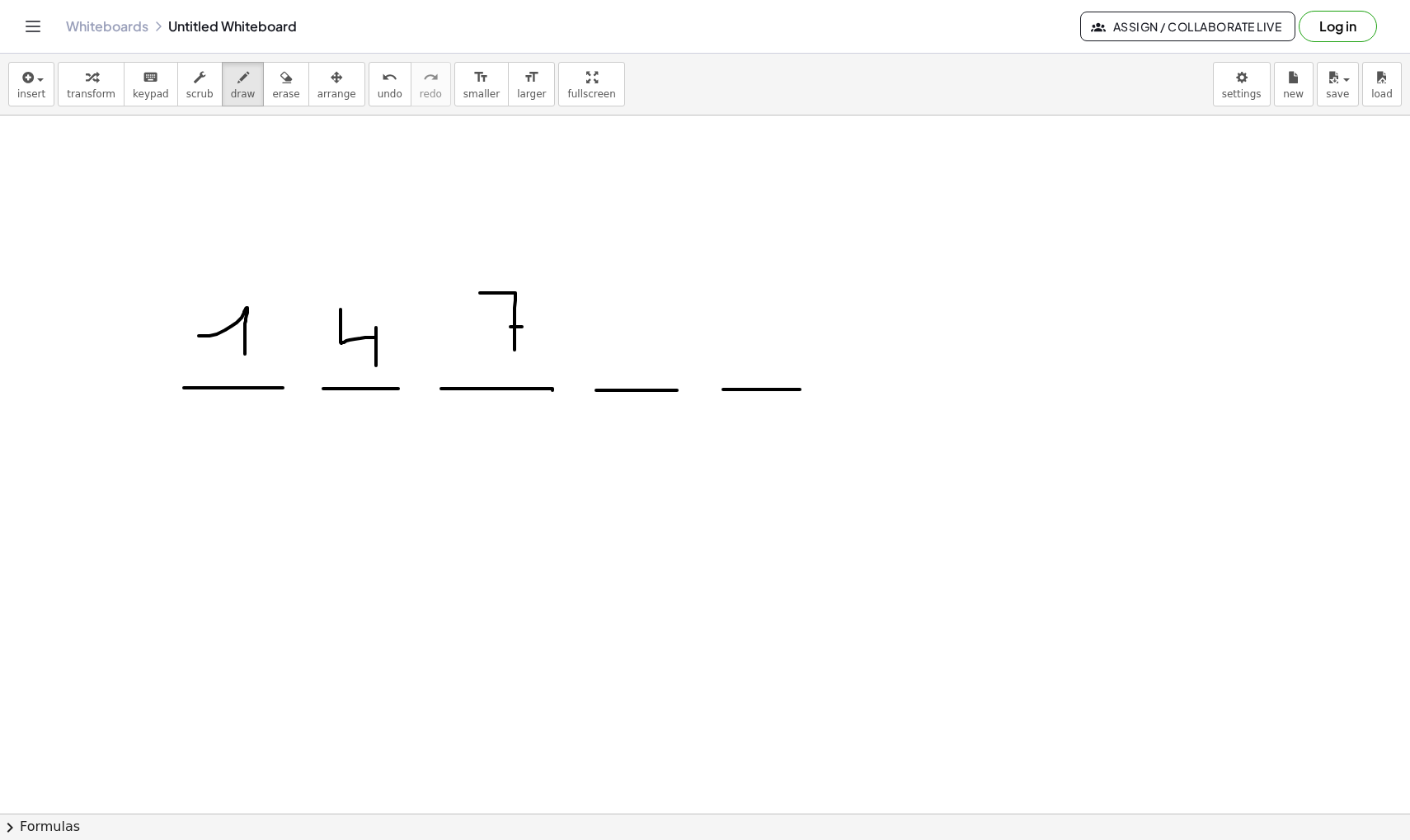
drag, startPoint x: 744, startPoint y: 309, endPoint x: 740, endPoint y: 356, distance: 47.2
drag, startPoint x: 766, startPoint y: 311, endPoint x: 765, endPoint y: 345, distance: 34.0
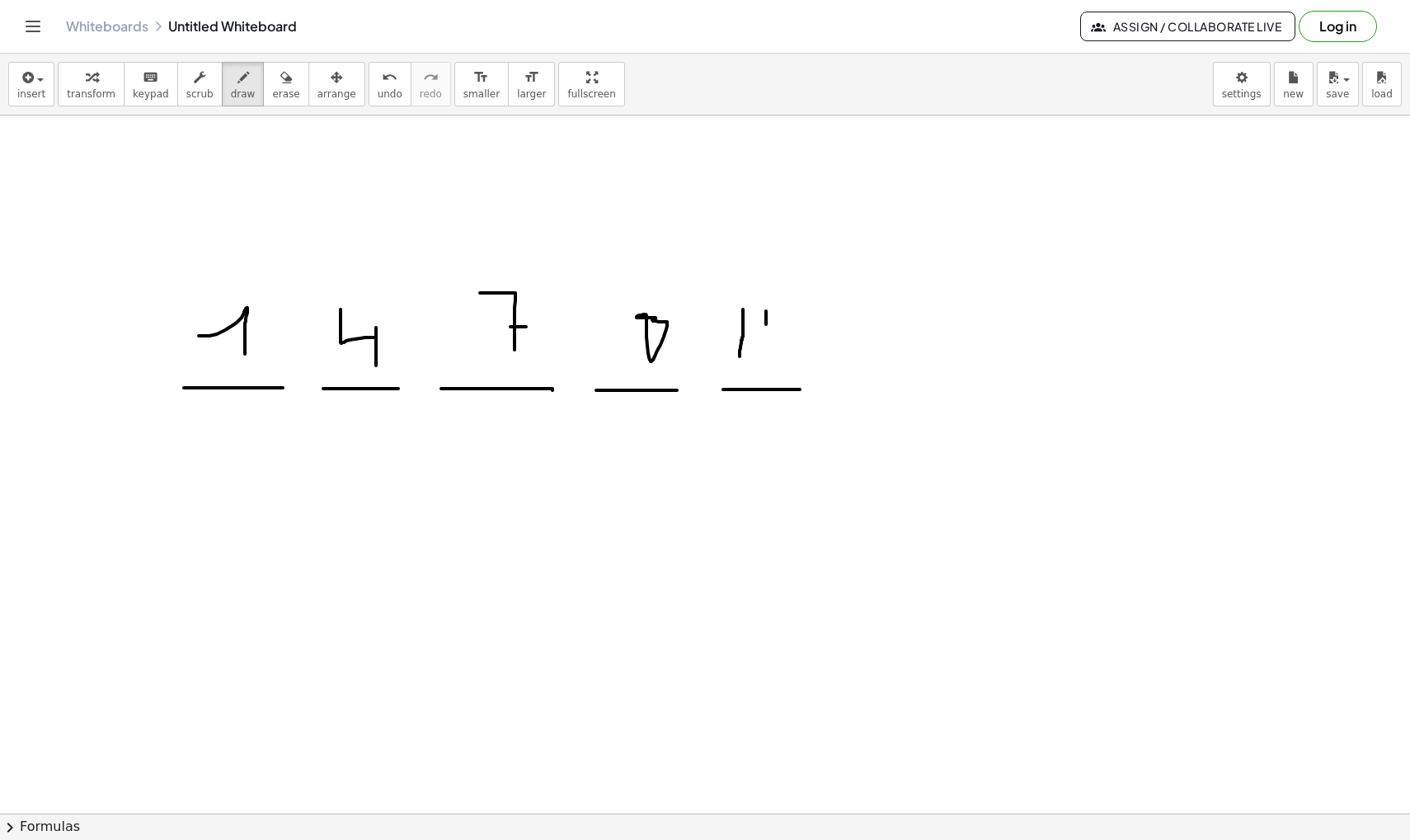
drag, startPoint x: 921, startPoint y: 340, endPoint x: 1037, endPoint y: 340, distance: 116.0
drag, startPoint x: 1055, startPoint y: 330, endPoint x: 1059, endPoint y: 353, distance: 23.3
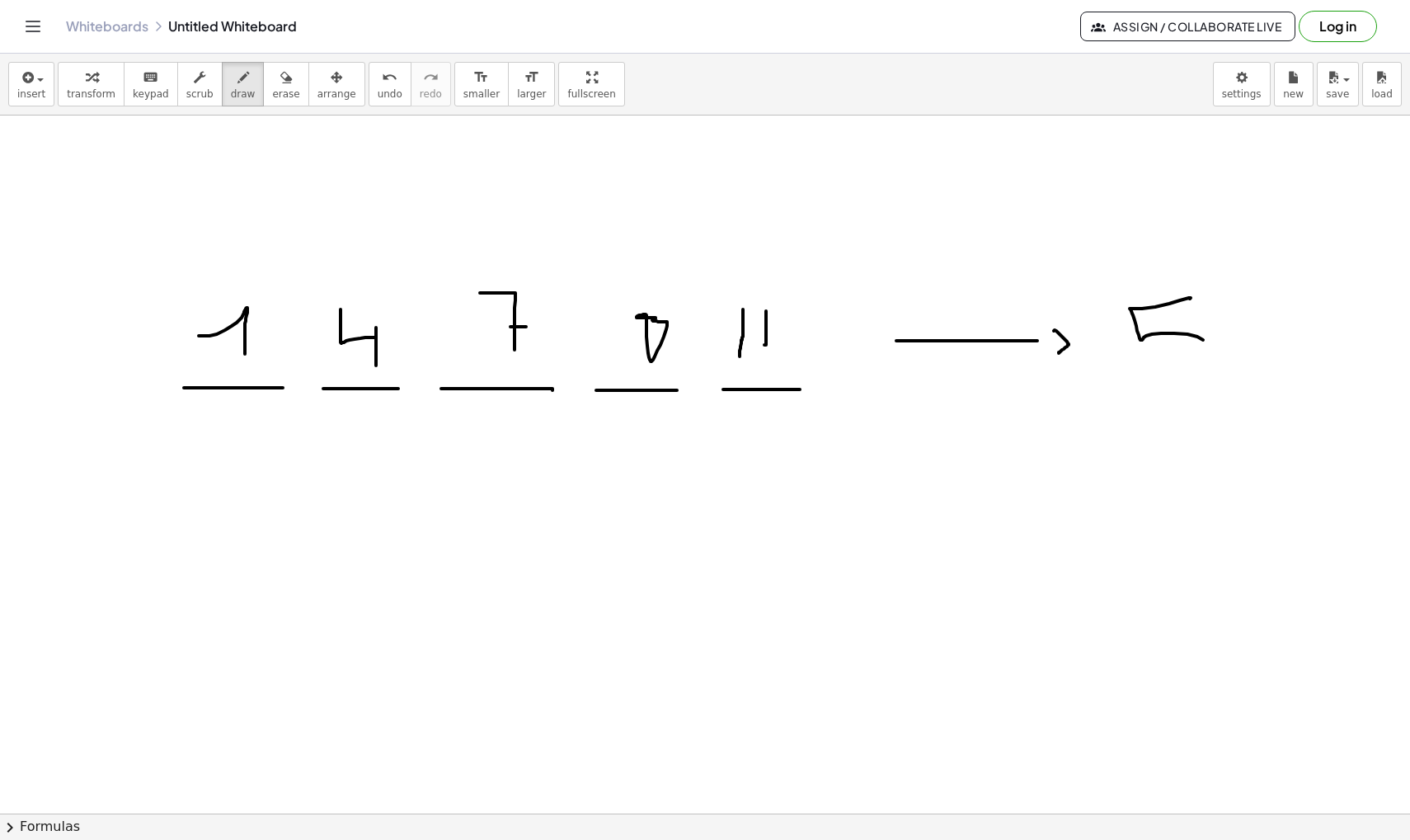
drag, startPoint x: 1191, startPoint y: 298, endPoint x: 1181, endPoint y: 351, distance: 53.9
drag, startPoint x: 528, startPoint y: 271, endPoint x: 514, endPoint y: 255, distance: 21.3
drag, startPoint x: 128, startPoint y: 298, endPoint x: 144, endPoint y: 298, distance: 16.0
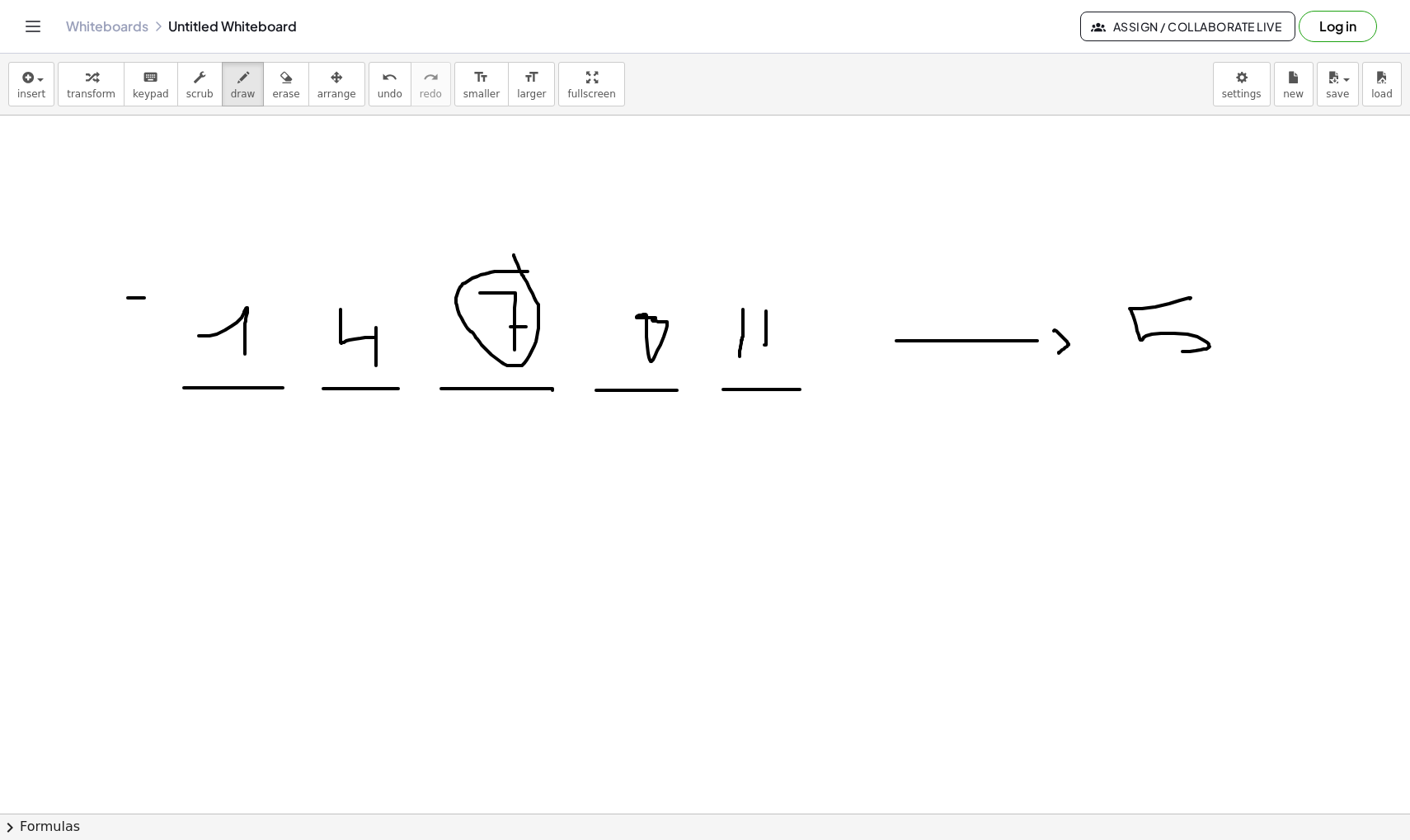
drag, startPoint x: 143, startPoint y: 267, endPoint x: 156, endPoint y: 290, distance: 26.4
drag, startPoint x: 147, startPoint y: 279, endPoint x: 163, endPoint y: 279, distance: 16.0
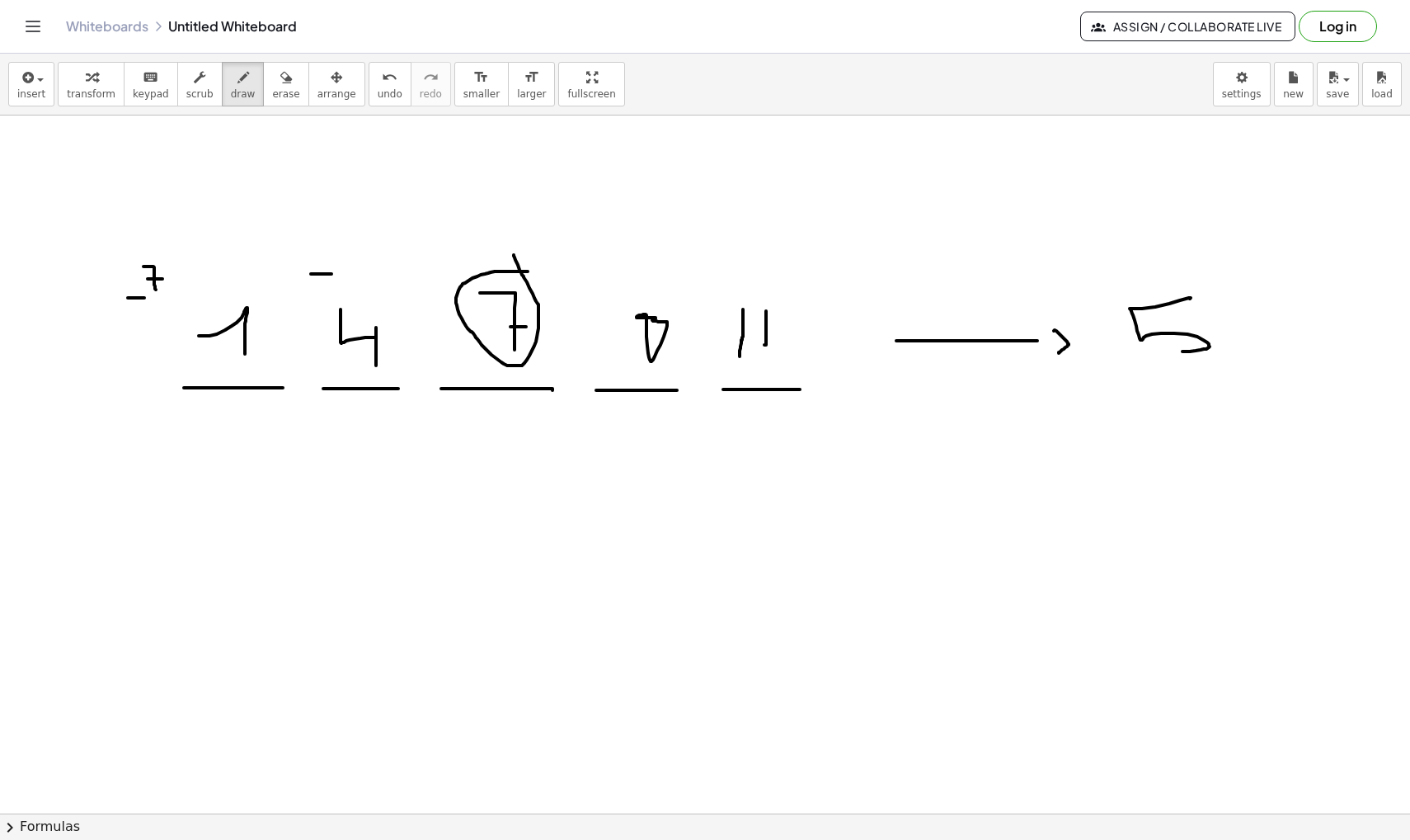
drag, startPoint x: 311, startPoint y: 274, endPoint x: 332, endPoint y: 274, distance: 21.0
drag, startPoint x: 328, startPoint y: 242, endPoint x: 357, endPoint y: 274, distance: 43.2
drag, startPoint x: 344, startPoint y: 257, endPoint x: 361, endPoint y: 257, distance: 17.0
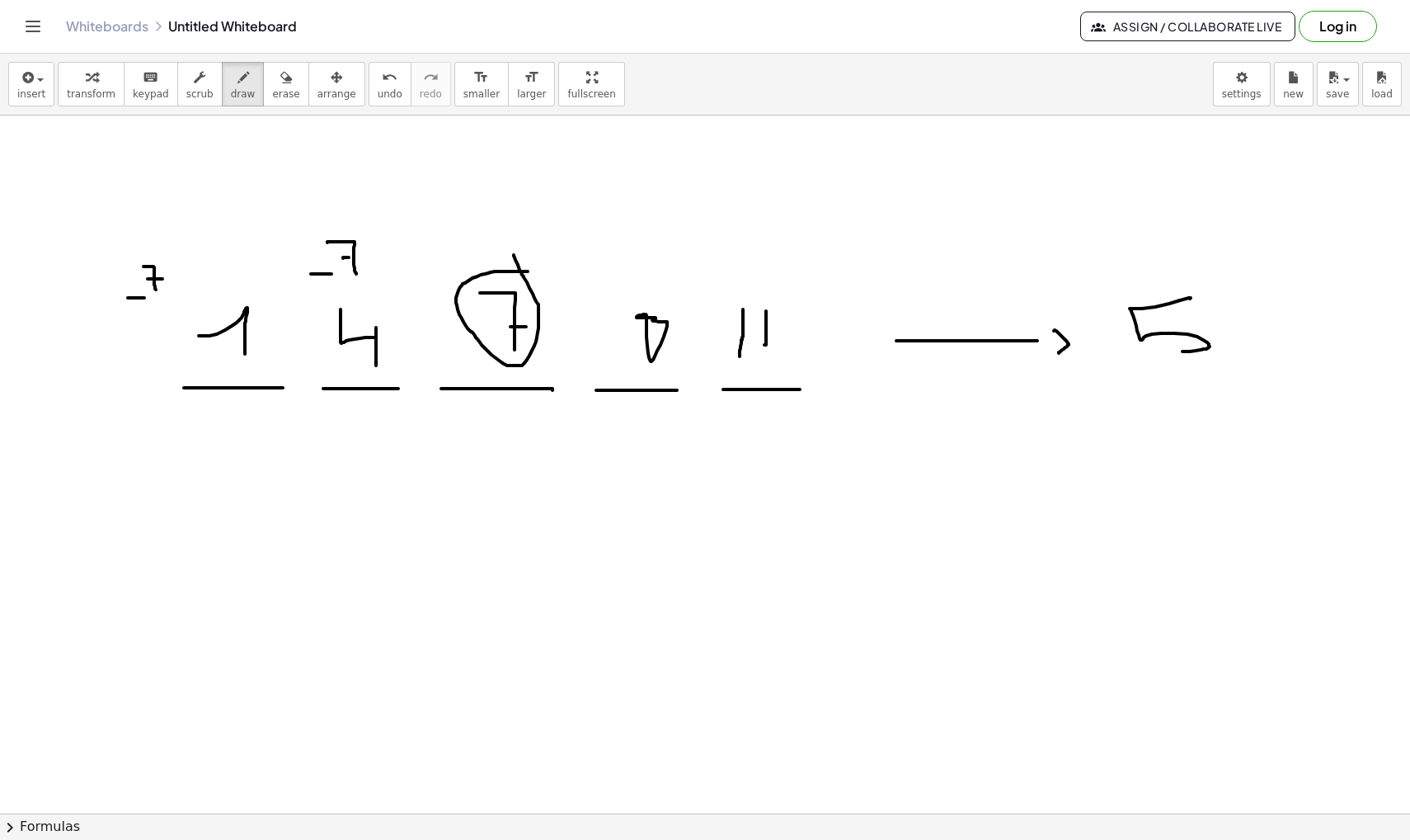
drag, startPoint x: 623, startPoint y: 241, endPoint x: 623, endPoint y: 253, distance: 12.0
drag, startPoint x: 618, startPoint y: 249, endPoint x: 637, endPoint y: 249, distance: 19.0
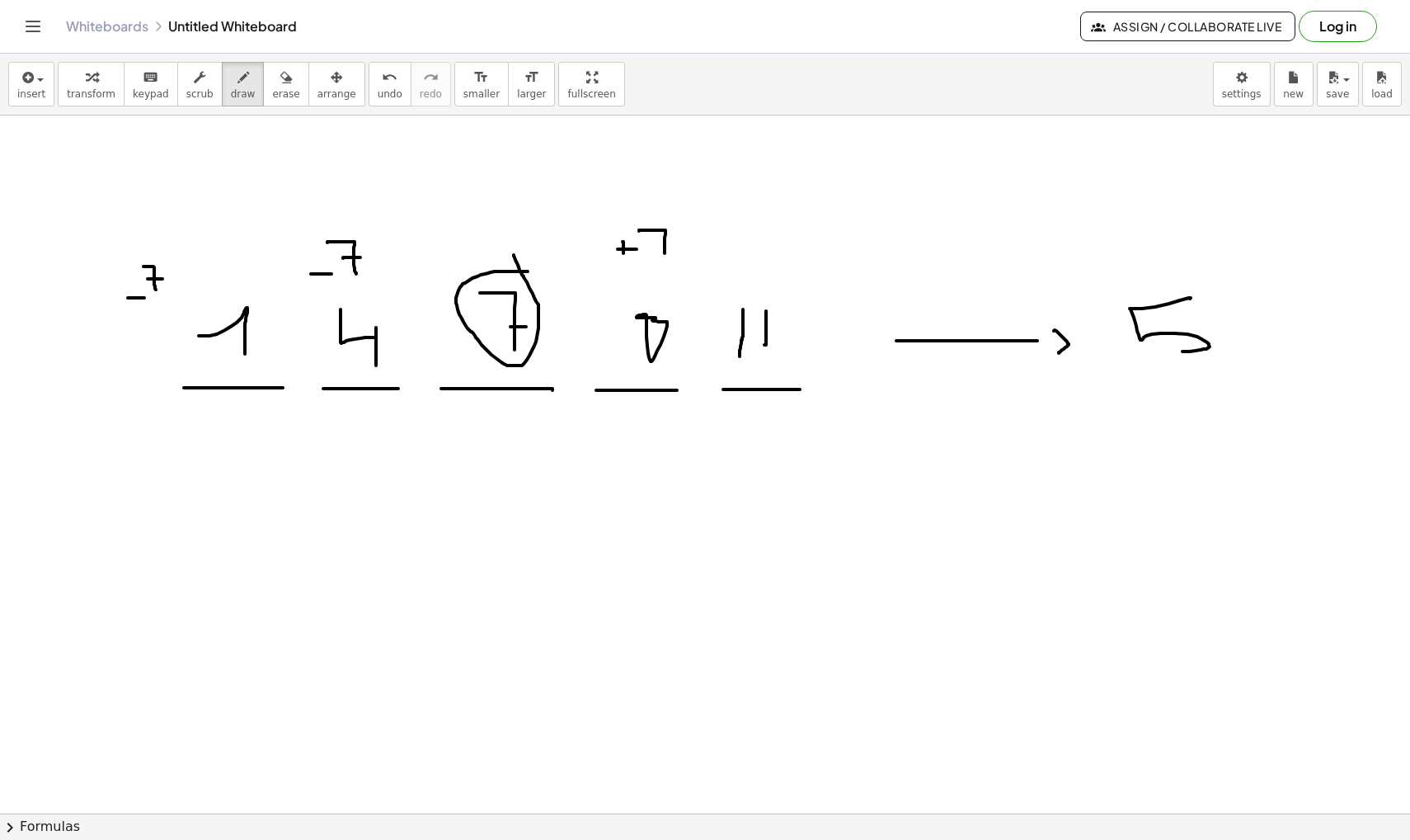
drag, startPoint x: 639, startPoint y: 230, endPoint x: 665, endPoint y: 257, distance: 37.5
drag, startPoint x: 656, startPoint y: 251, endPoint x: 679, endPoint y: 251, distance: 23.0
drag, startPoint x: 722, startPoint y: 257, endPoint x: 722, endPoint y: 268, distance: 11.0
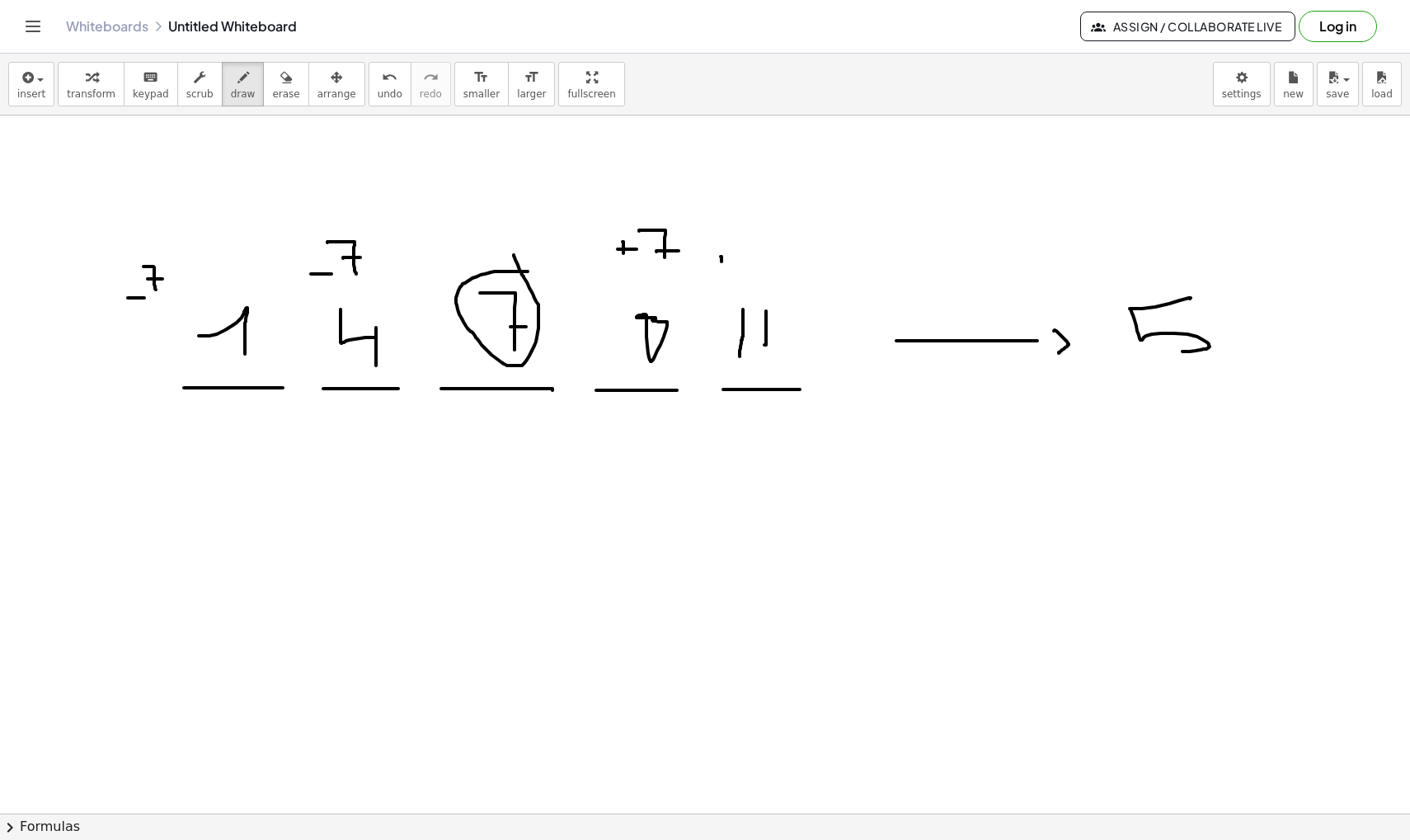
drag, startPoint x: 753, startPoint y: 231, endPoint x: 780, endPoint y: 268, distance: 45.8
drag, startPoint x: 772, startPoint y: 250, endPoint x: 788, endPoint y: 249, distance: 16.0
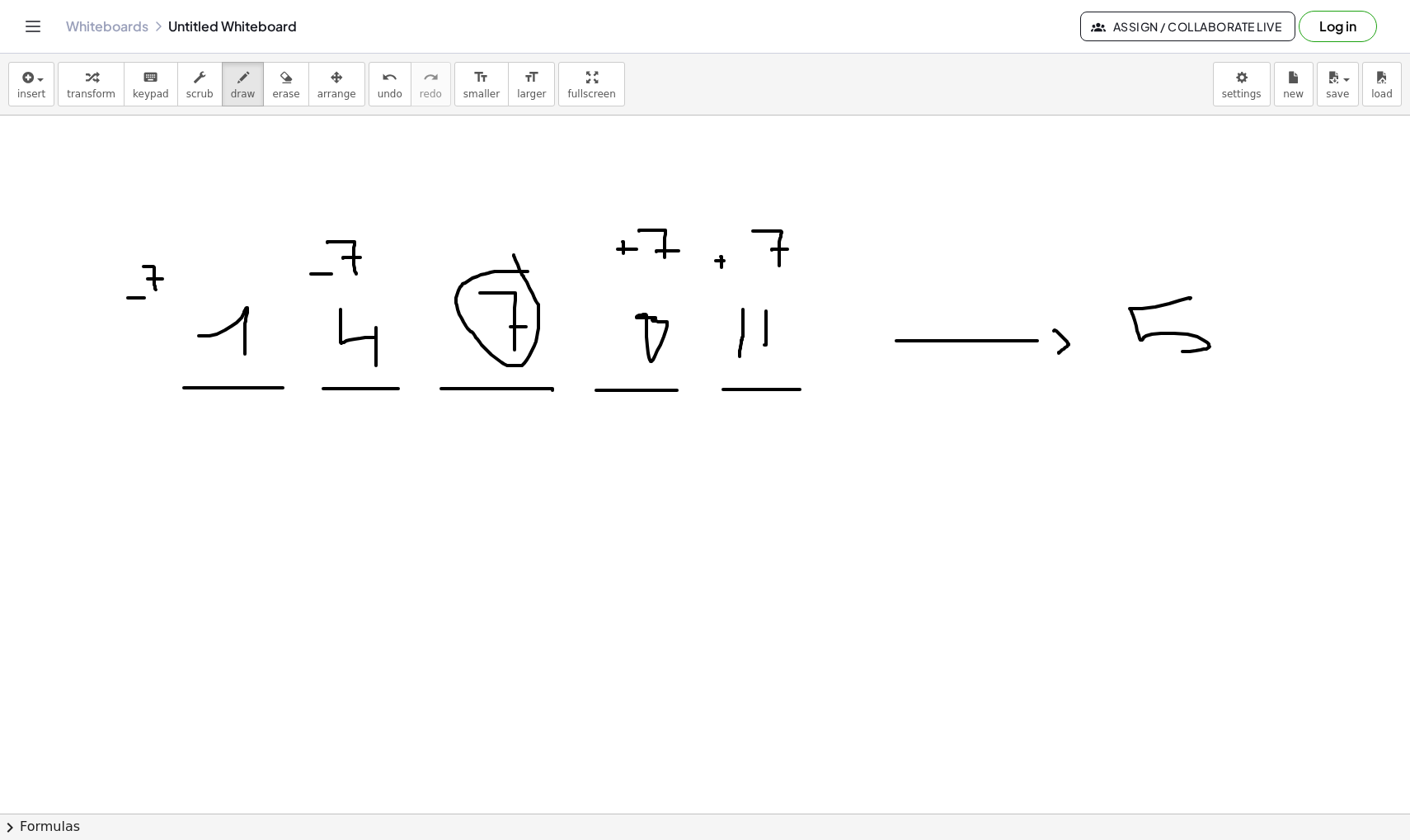
drag, startPoint x: 619, startPoint y: 267, endPoint x: 815, endPoint y: 280, distance: 196.4
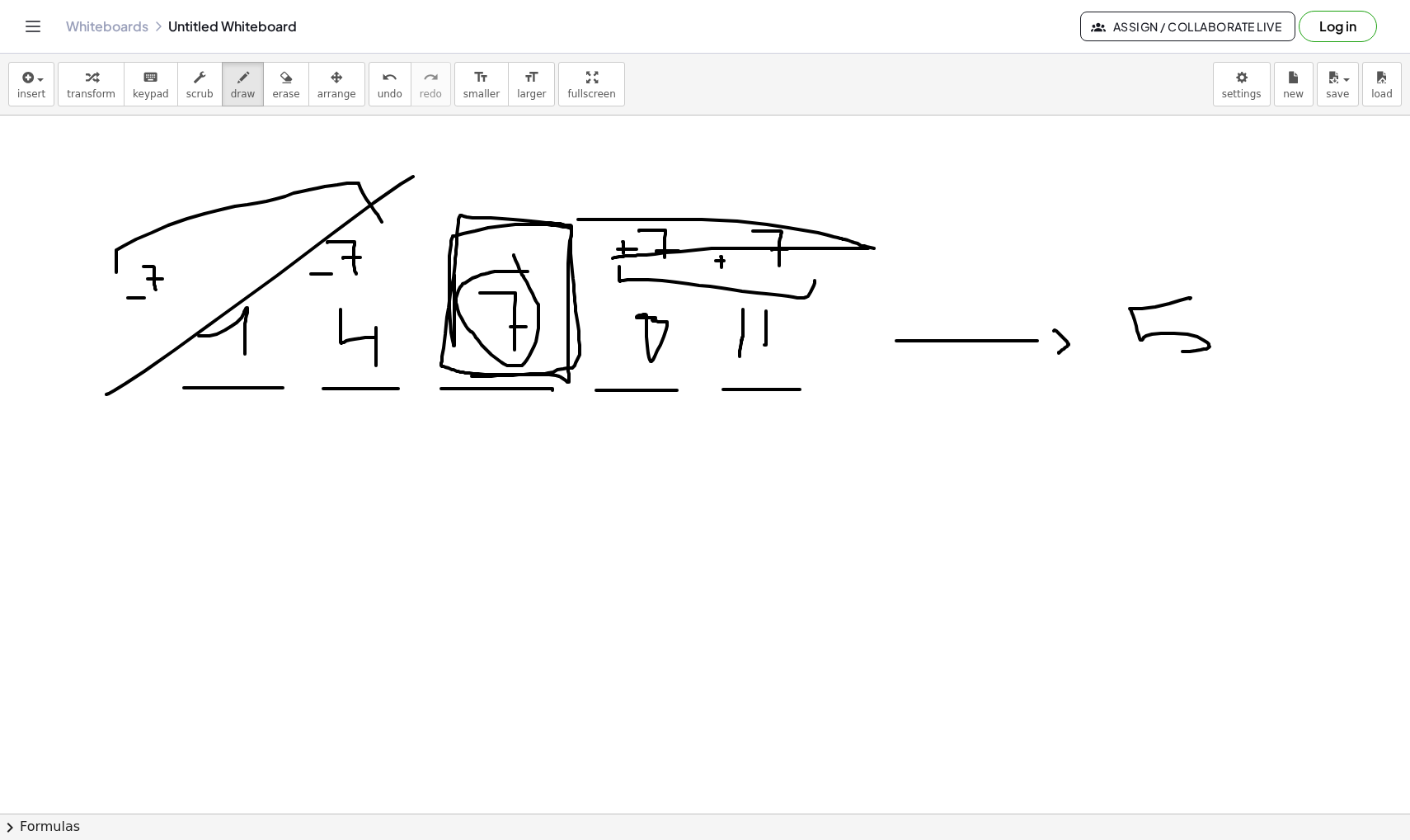
drag, startPoint x: 455, startPoint y: 274, endPoint x: 452, endPoint y: 374, distance: 100.0
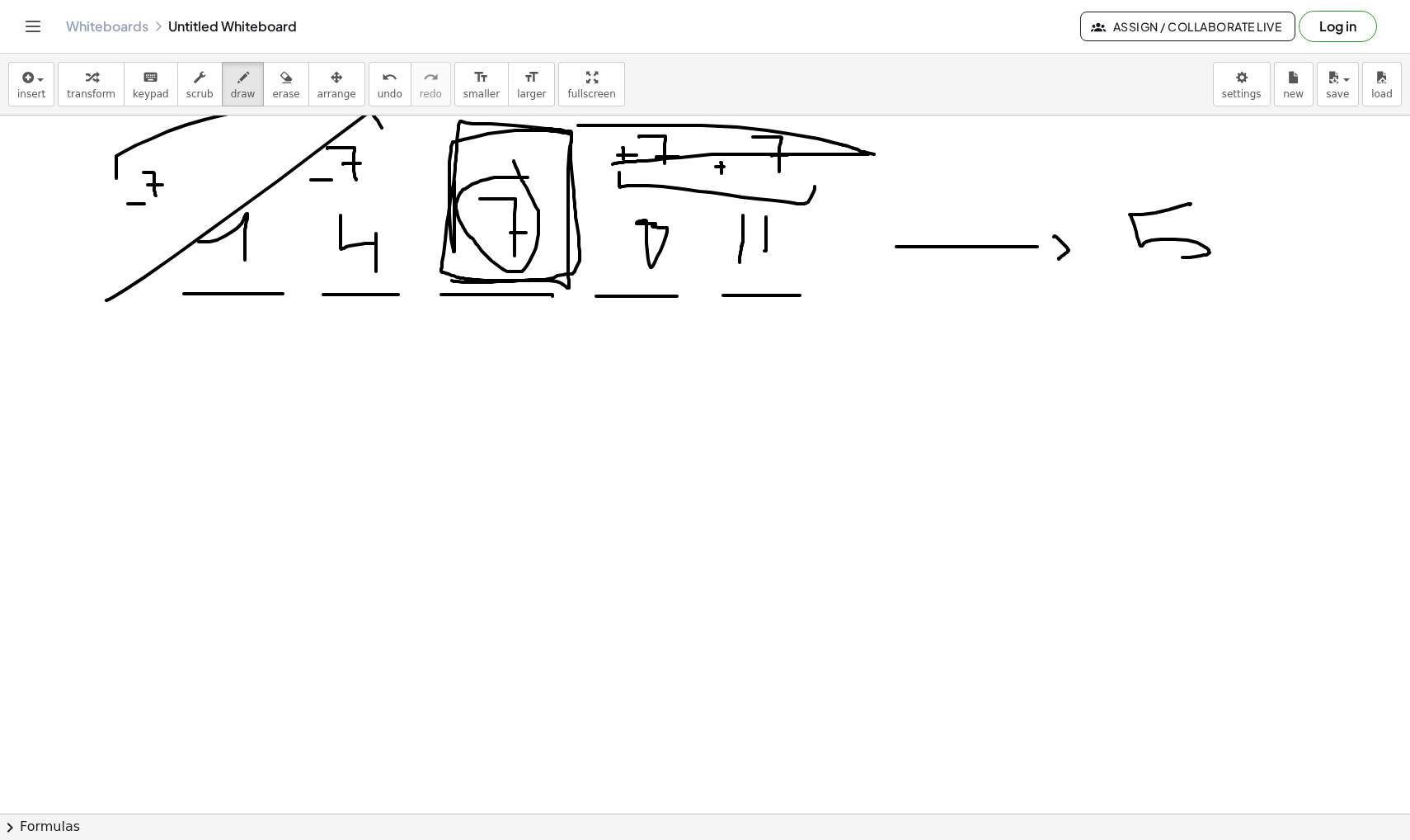
scroll to position [9412, 0]
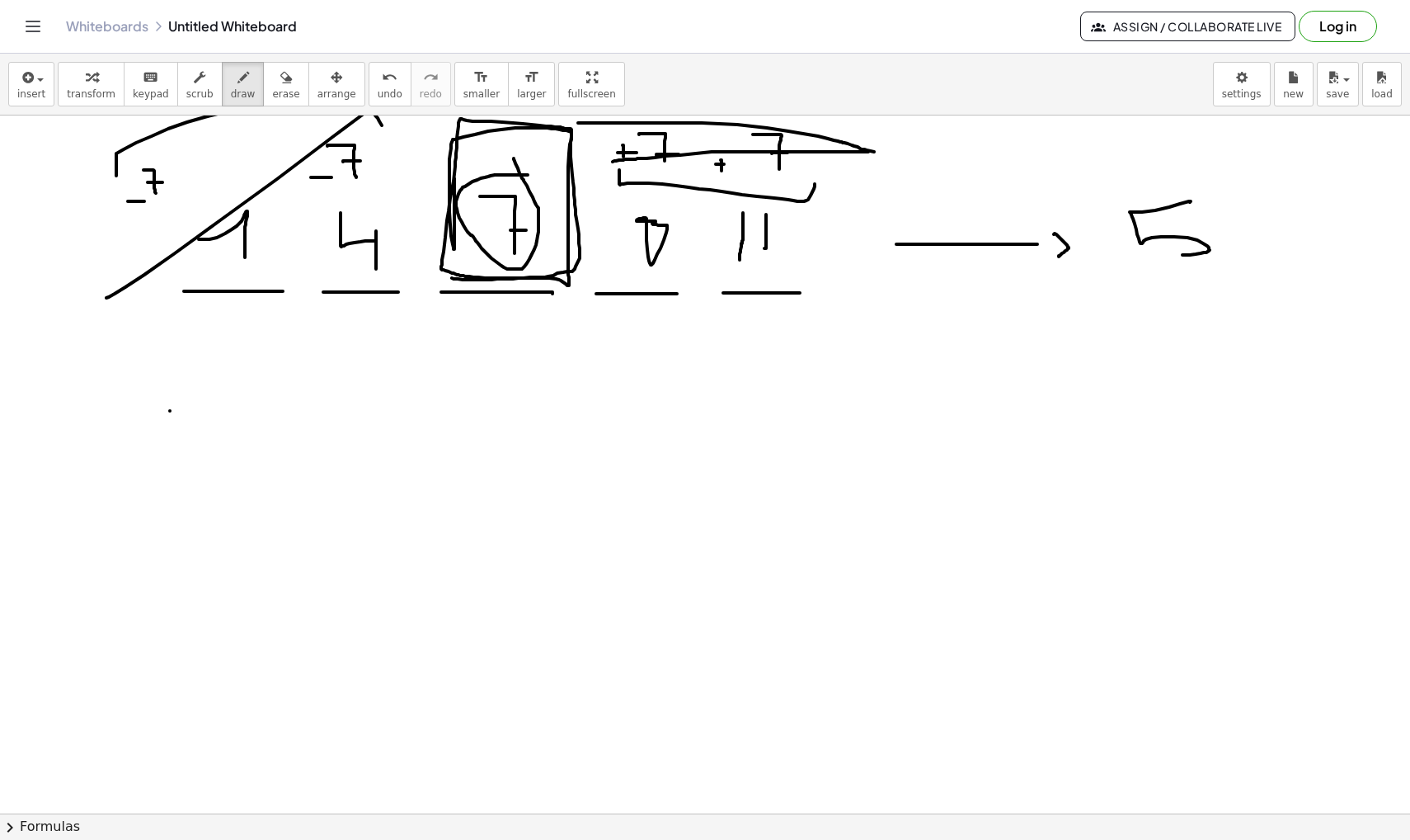
drag, startPoint x: 170, startPoint y: 411, endPoint x: 206, endPoint y: 411, distance: 36.0
drag, startPoint x: 262, startPoint y: 380, endPoint x: 268, endPoint y: 410, distance: 30.6
drag, startPoint x: 344, startPoint y: 394, endPoint x: 371, endPoint y: 394, distance: 27.0
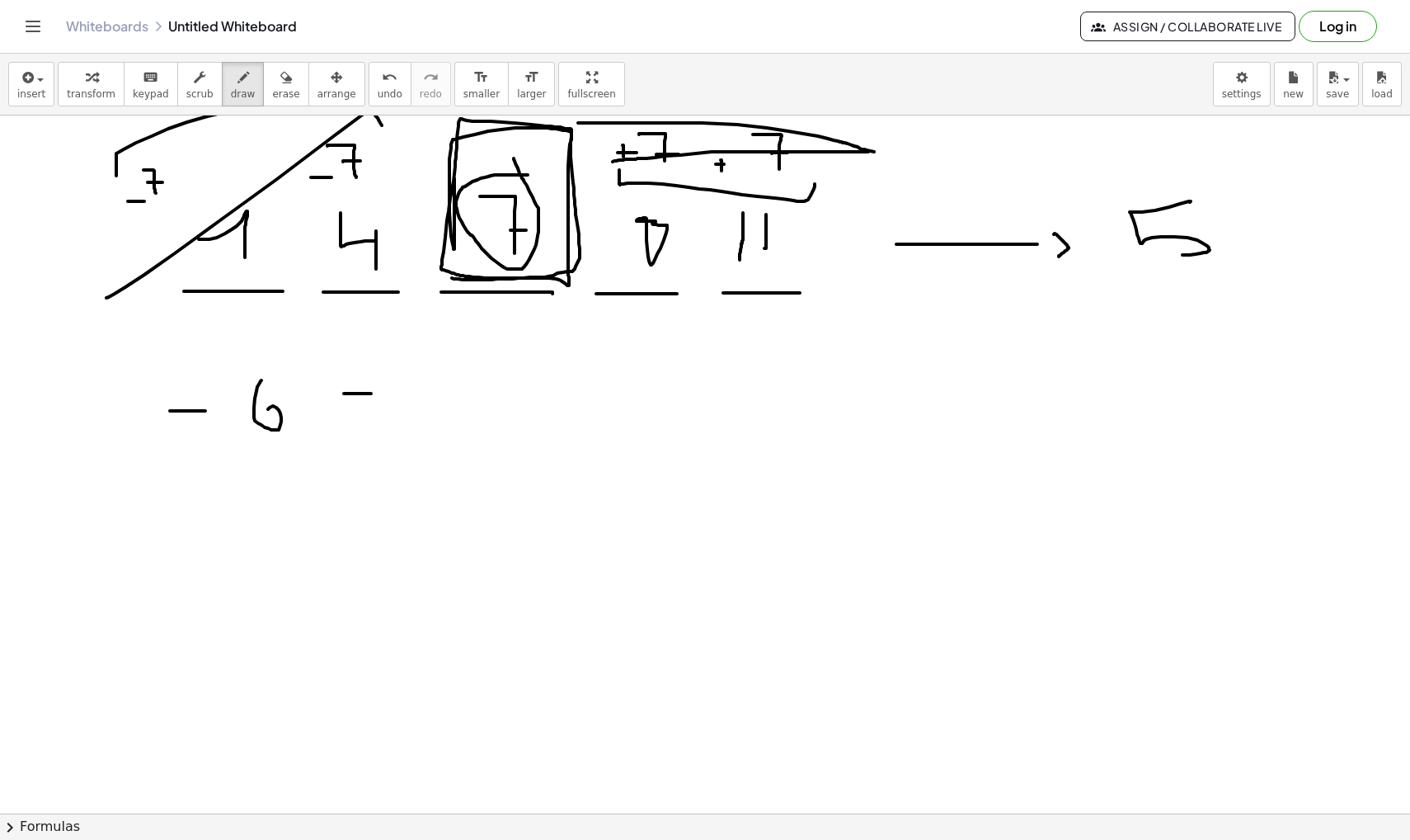
drag, startPoint x: 383, startPoint y: 365, endPoint x: 429, endPoint y: 417, distance: 69.4
drag, startPoint x: 489, startPoint y: 363, endPoint x: 523, endPoint y: 434, distance: 78.7
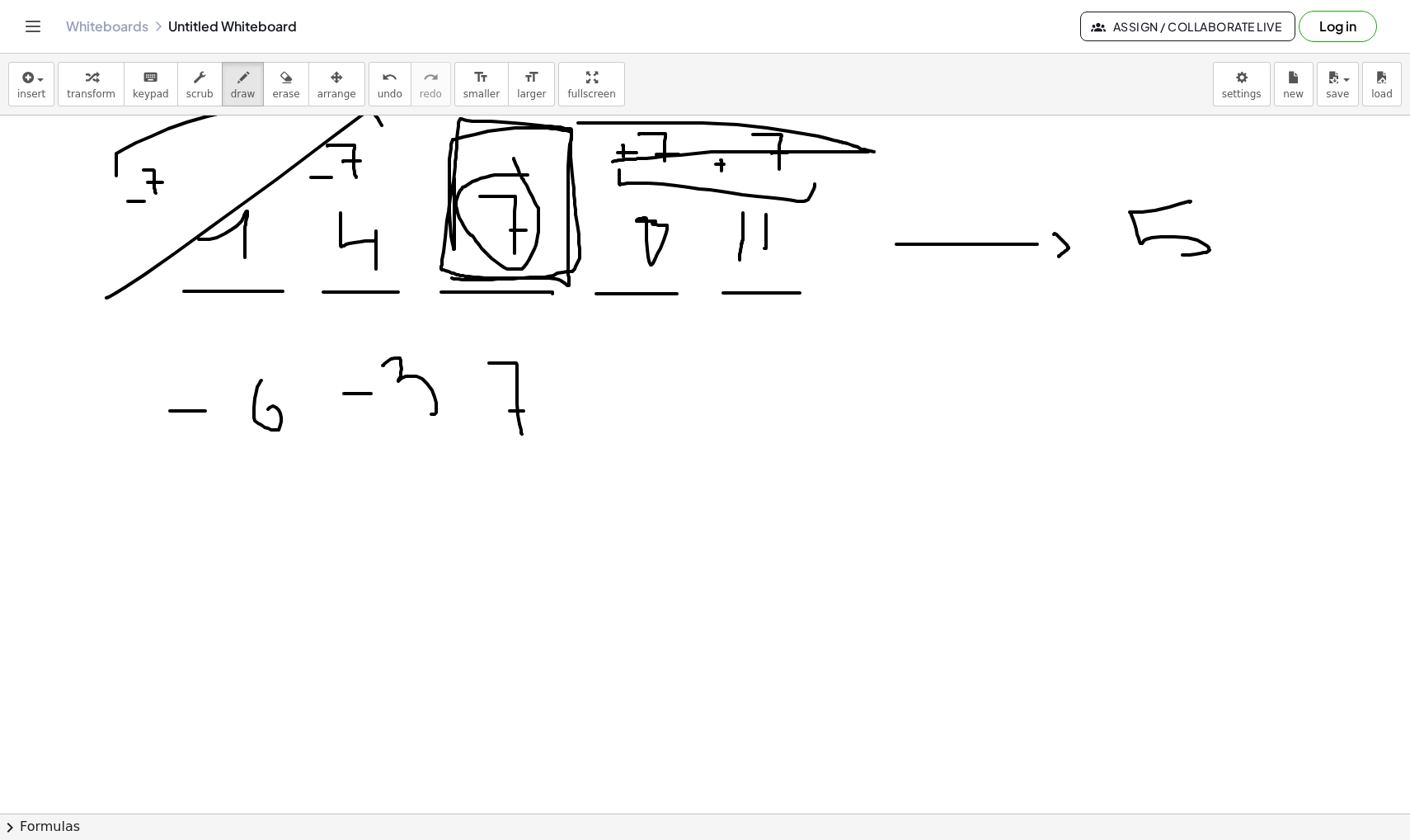
drag, startPoint x: 510, startPoint y: 411, endPoint x: 526, endPoint y: 411, distance: 16.0
drag, startPoint x: 621, startPoint y: 362, endPoint x: 621, endPoint y: 418, distance: 56.0
drag, startPoint x: 674, startPoint y: 361, endPoint x: 687, endPoint y: 425, distance: 65.3
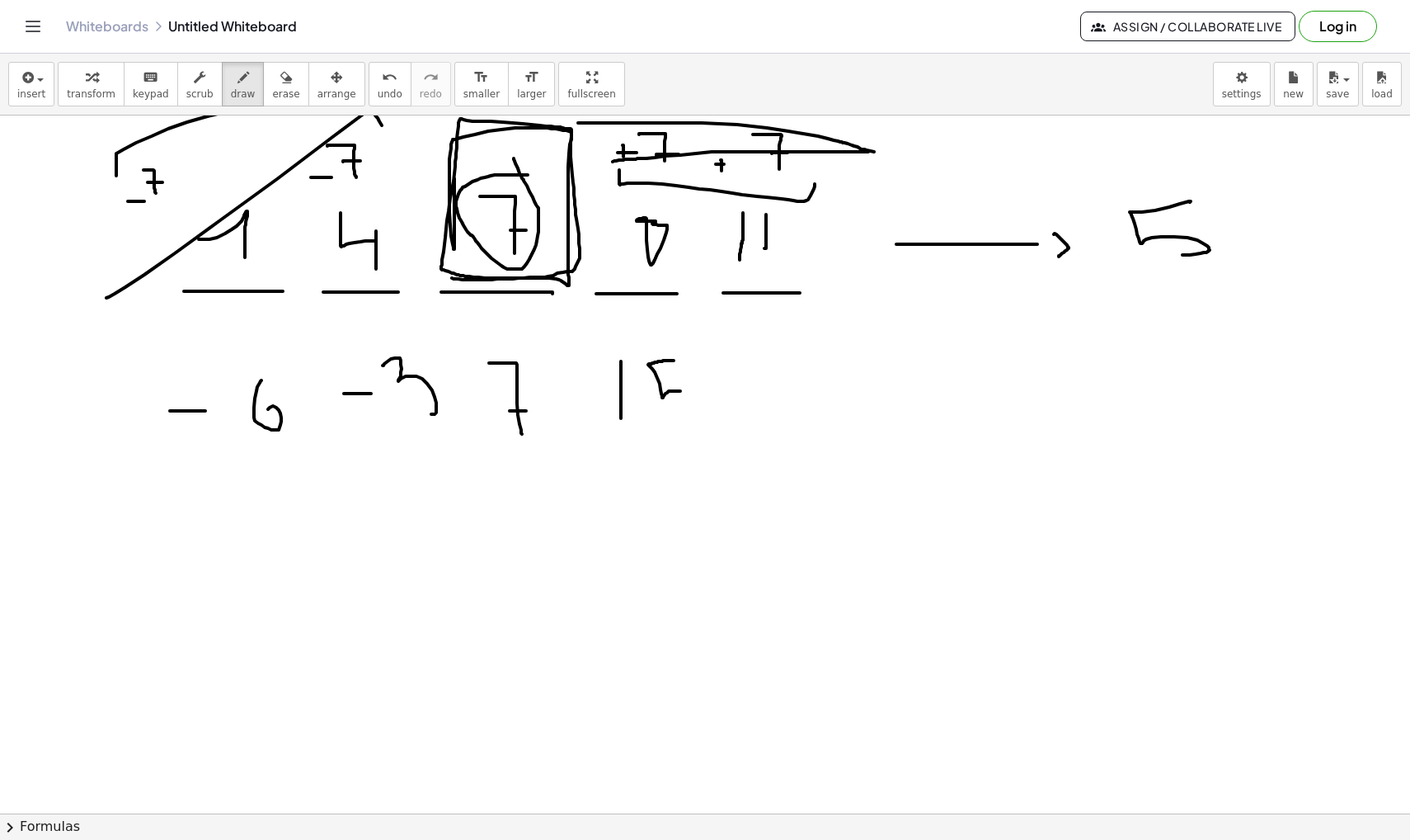
drag, startPoint x: 769, startPoint y: 356, endPoint x: 768, endPoint y: 416, distance: 60.0
drag, startPoint x: 805, startPoint y: 379, endPoint x: 805, endPoint y: 365, distance: 14.0
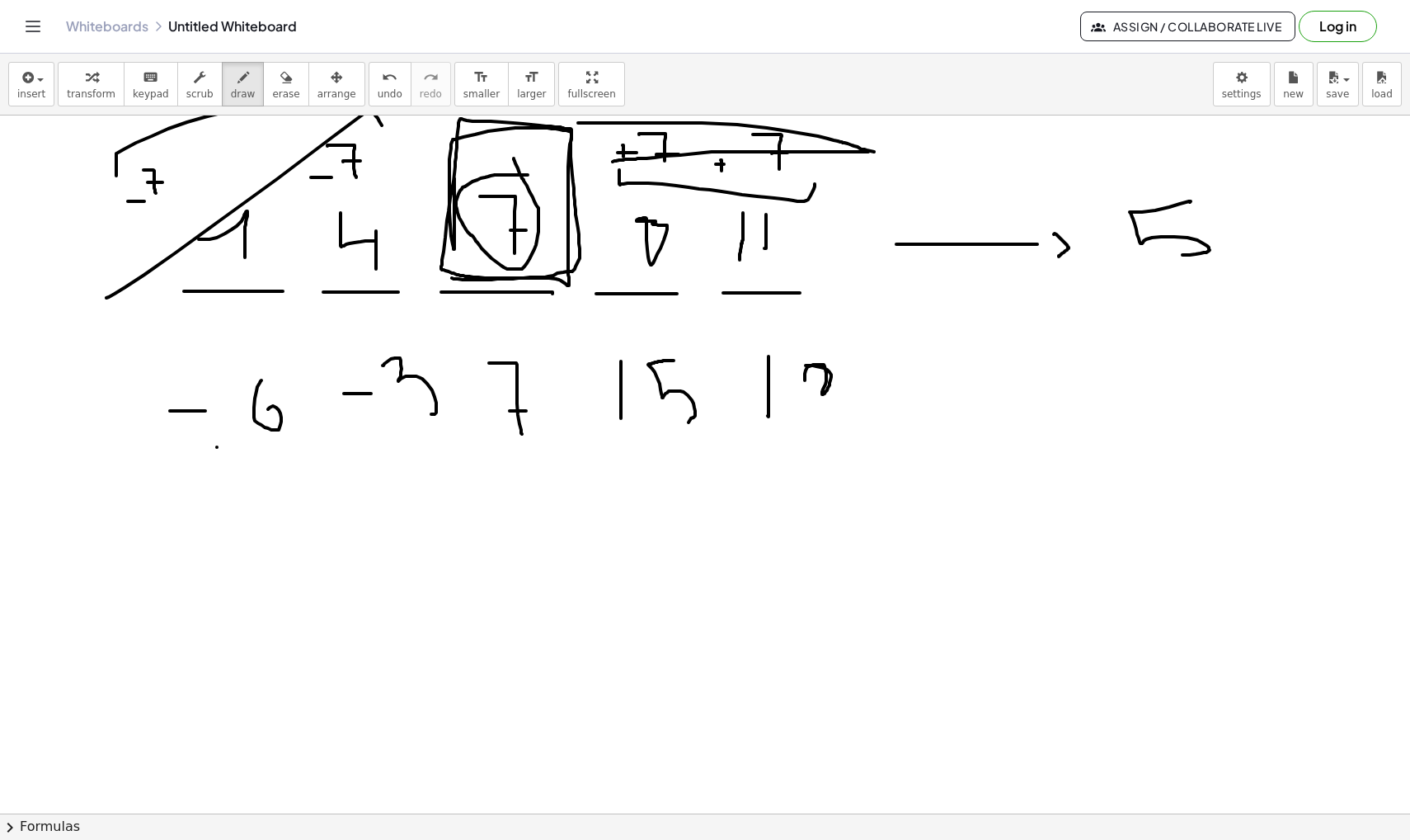
drag, startPoint x: 217, startPoint y: 447, endPoint x: 280, endPoint y: 447, distance: 63.0
drag, startPoint x: 377, startPoint y: 438, endPoint x: 517, endPoint y: 438, distance: 140.0
drag, startPoint x: 499, startPoint y: 443, endPoint x: 538, endPoint y: 443, distance: 39.0
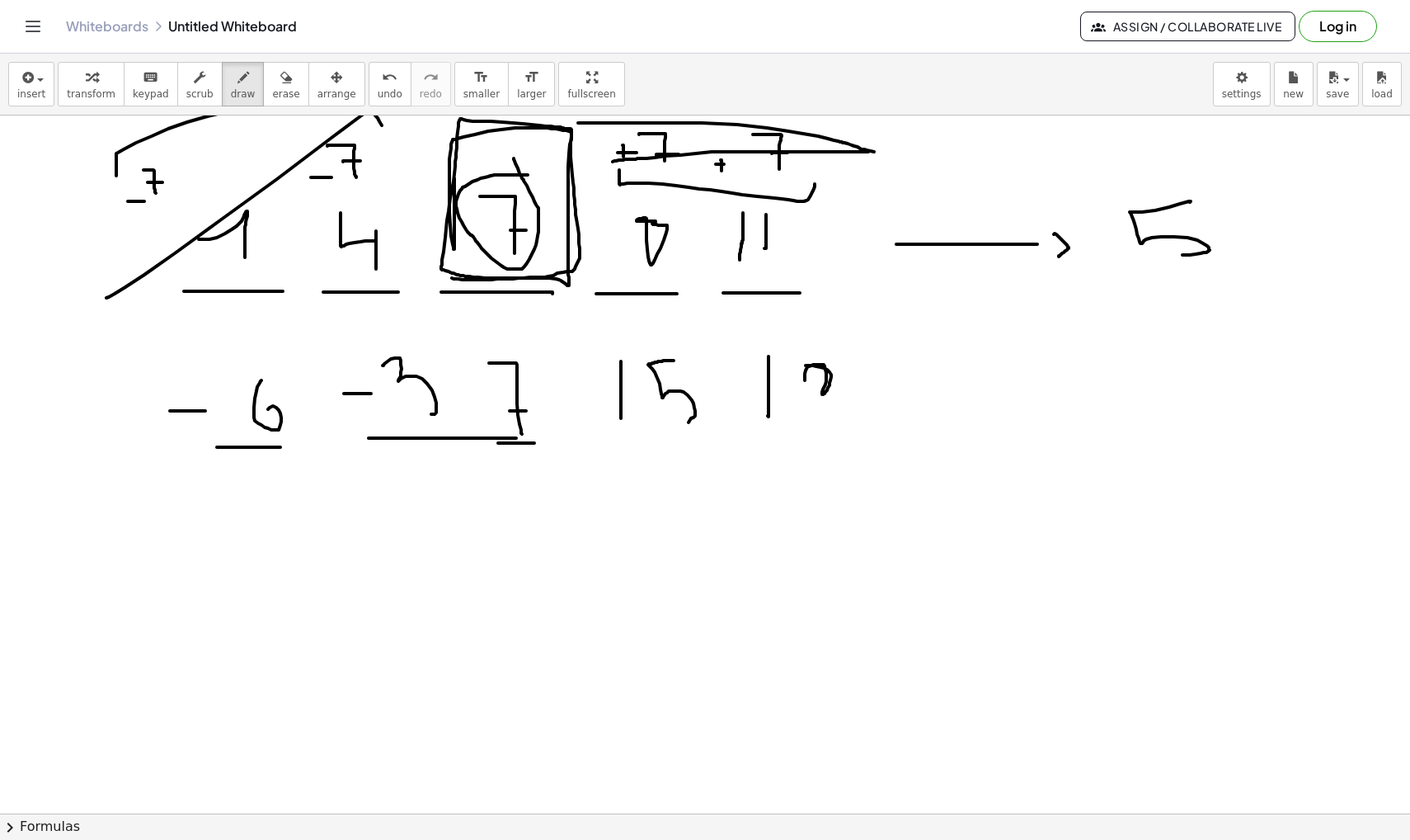
drag, startPoint x: 594, startPoint y: 434, endPoint x: 679, endPoint y: 433, distance: 85.0
drag, startPoint x: 742, startPoint y: 438, endPoint x: 827, endPoint y: 438, distance: 85.0
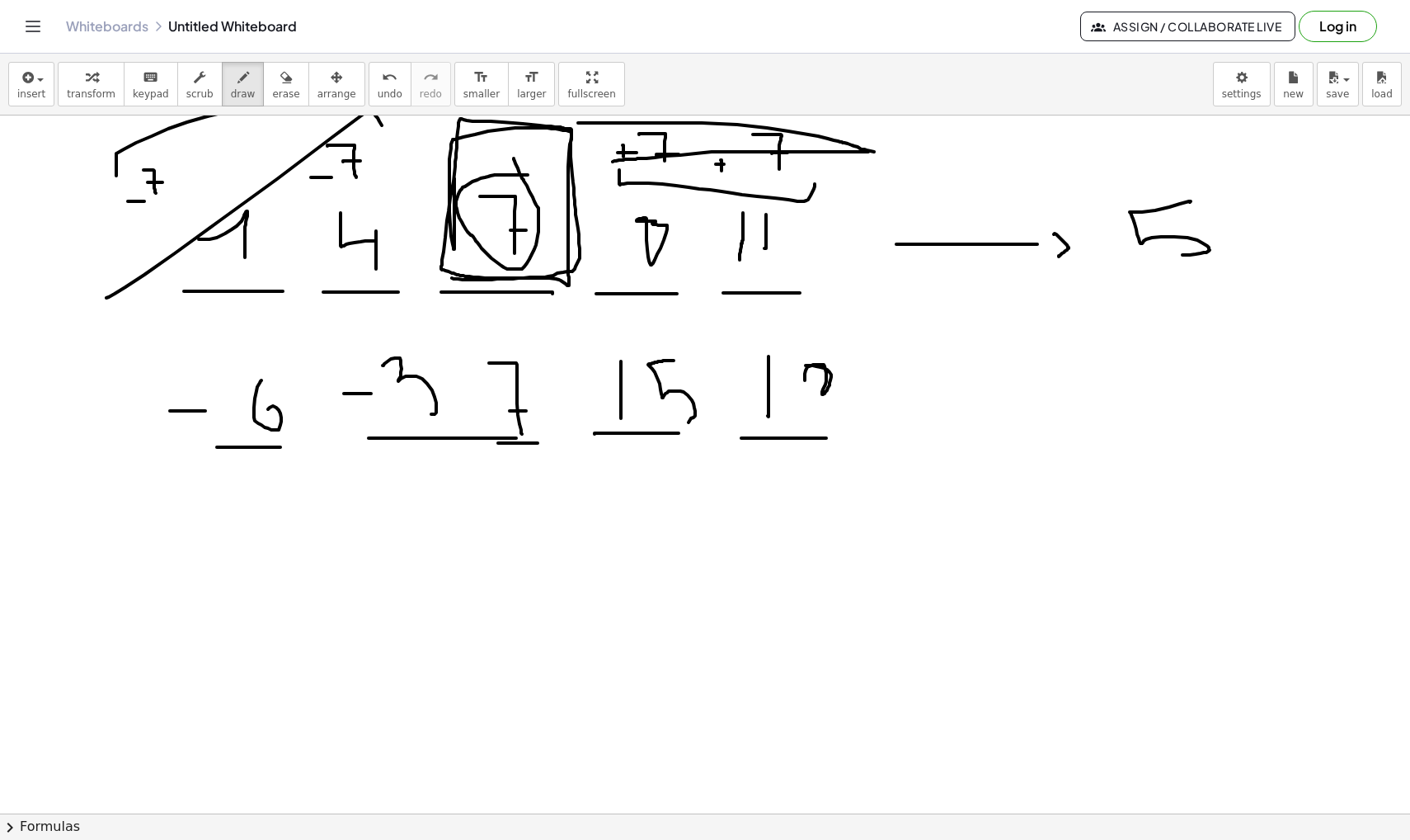
scroll to position [9359, 0]
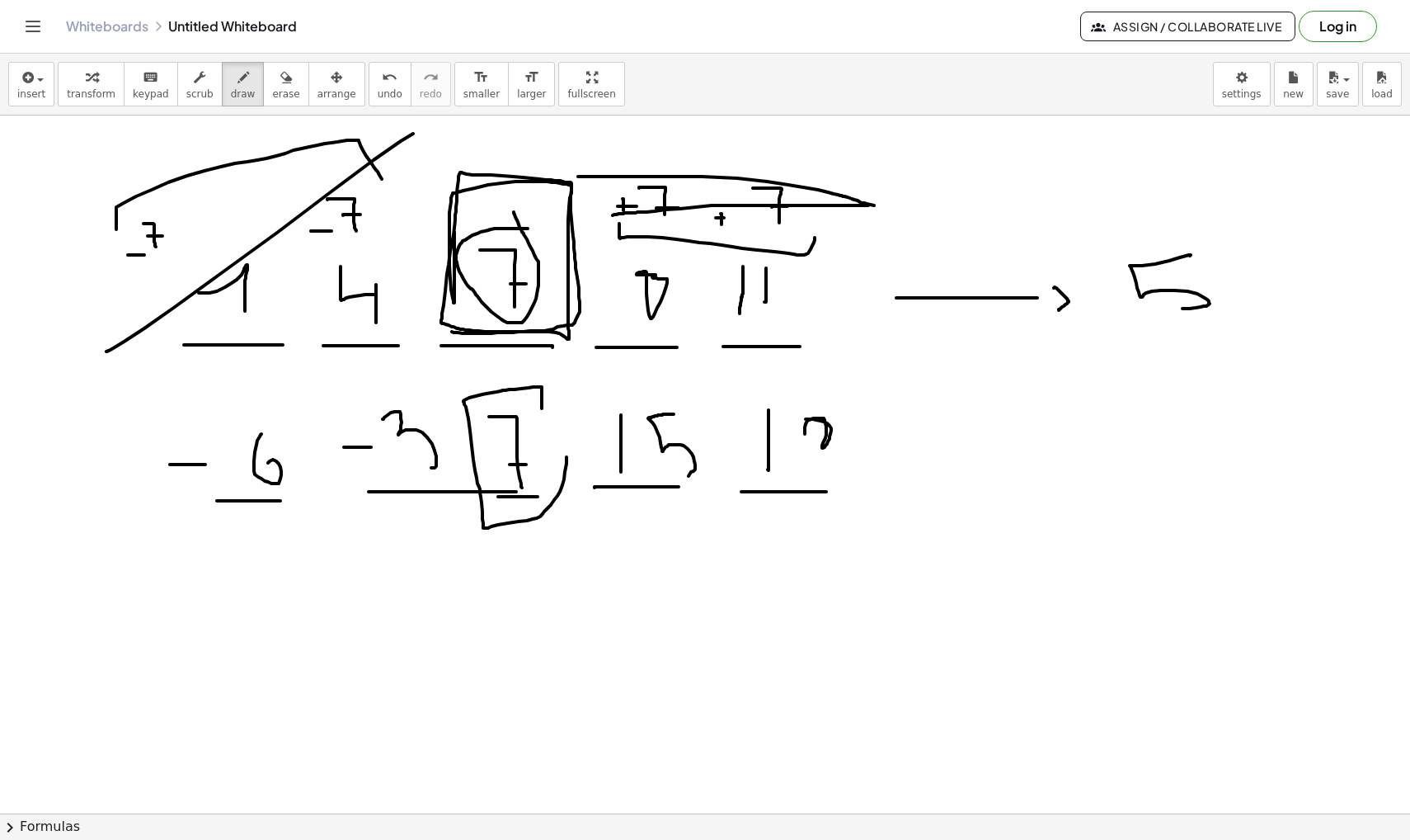
drag, startPoint x: 542, startPoint y: 408, endPoint x: 556, endPoint y: 416, distance: 16.1
drag, startPoint x: 543, startPoint y: 397, endPoint x: 553, endPoint y: 413, distance: 18.9
drag, startPoint x: 851, startPoint y: 555, endPoint x: 1064, endPoint y: 480, distance: 225.8
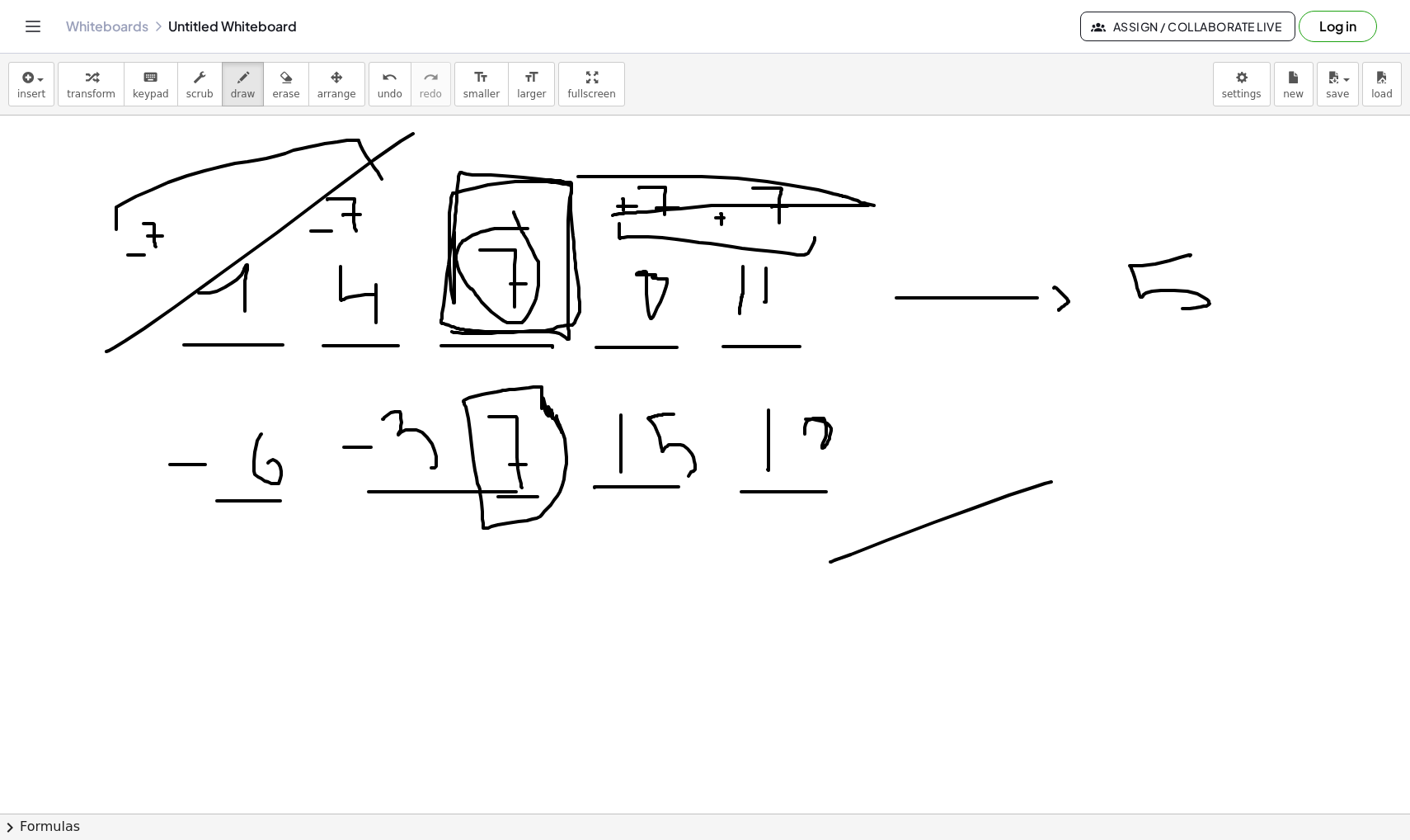
drag, startPoint x: 1064, startPoint y: 451, endPoint x: 1102, endPoint y: 472, distance: 43.4
drag, startPoint x: 915, startPoint y: 180, endPoint x: 1034, endPoint y: 224, distance: 126.9
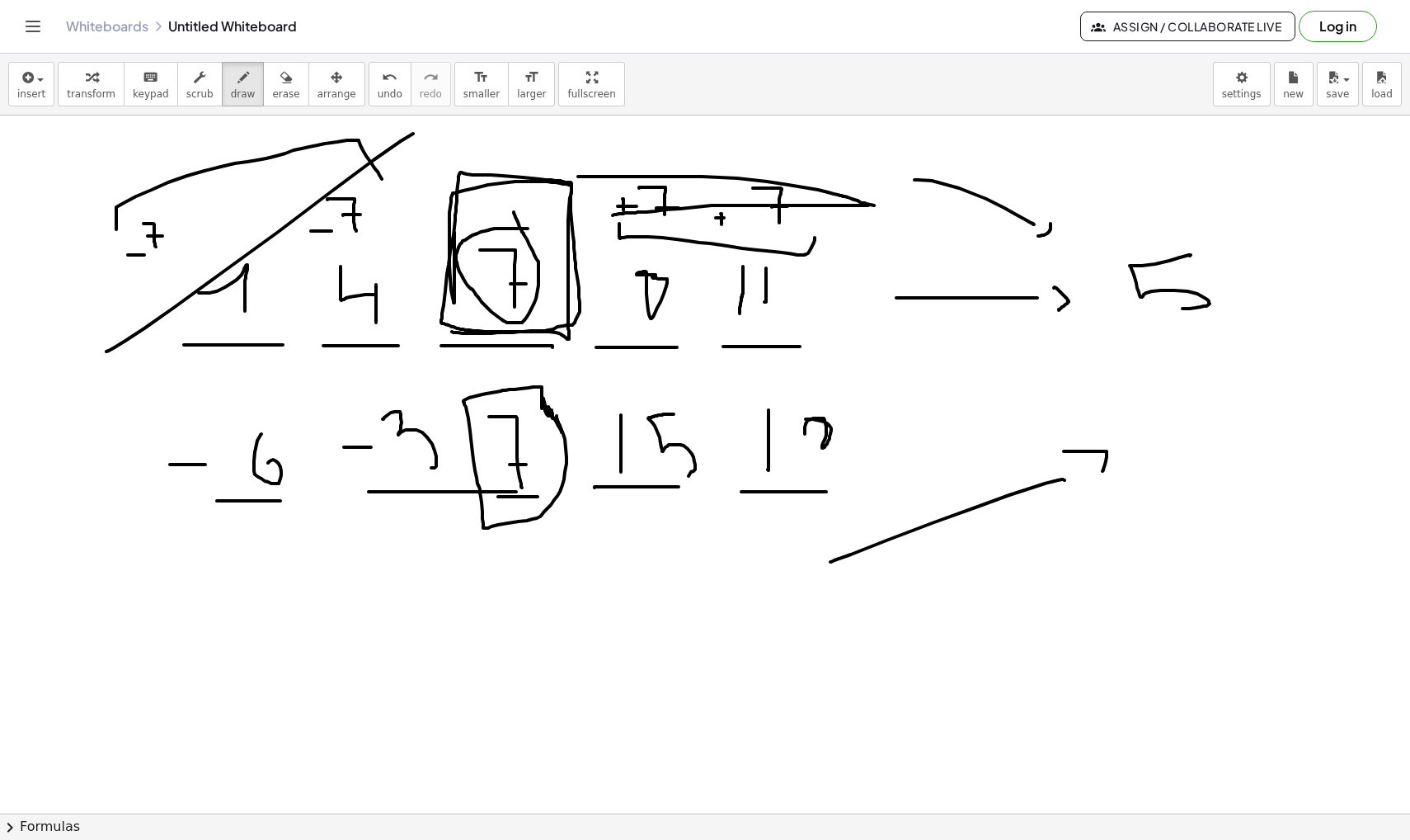
drag, startPoint x: 1051, startPoint y: 224, endPoint x: 1033, endPoint y: 235, distance: 21.1
